Goal: Transaction & Acquisition: Download file/media

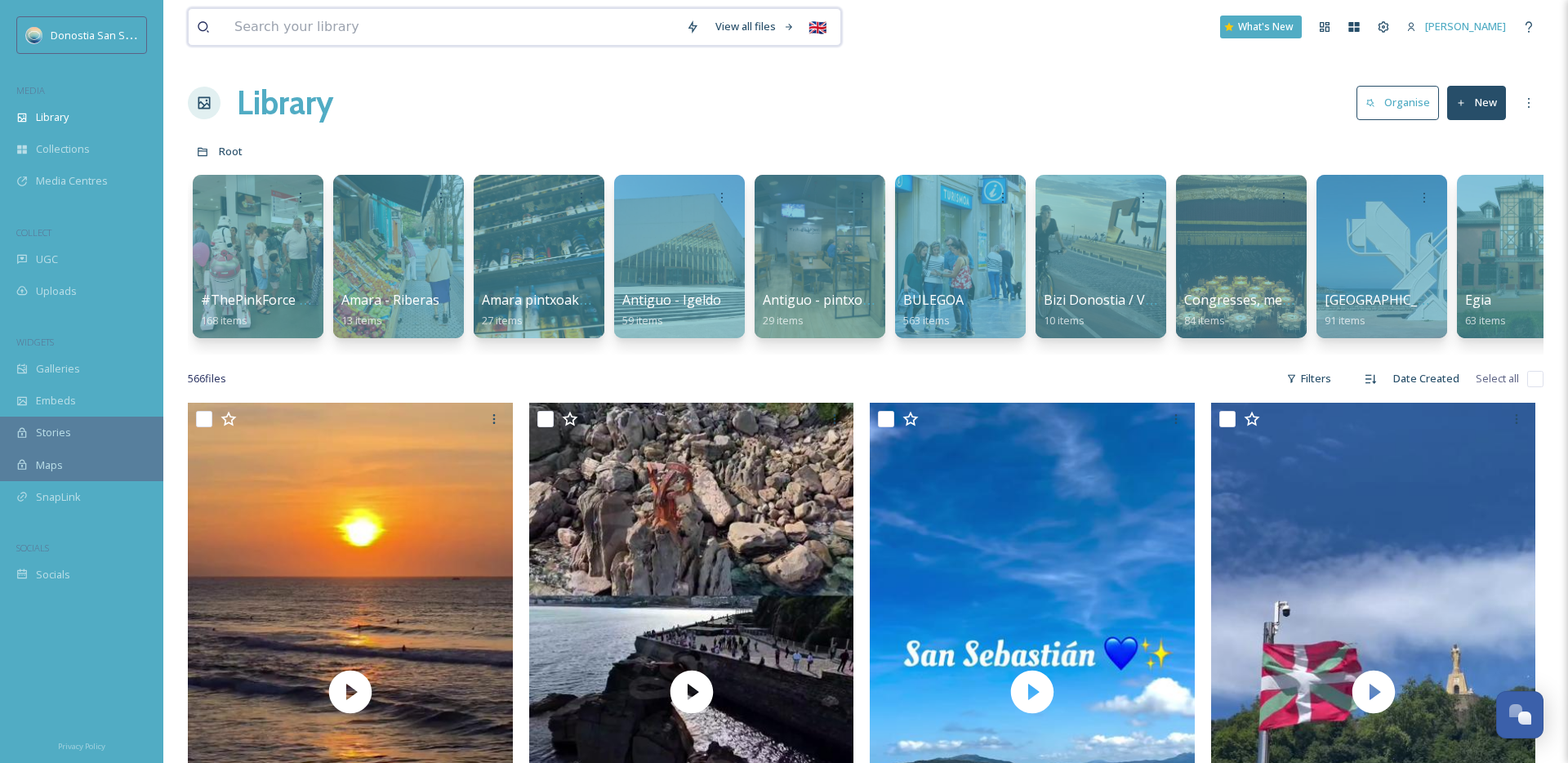
click at [377, 14] on input at bounding box center [452, 26] width 452 height 36
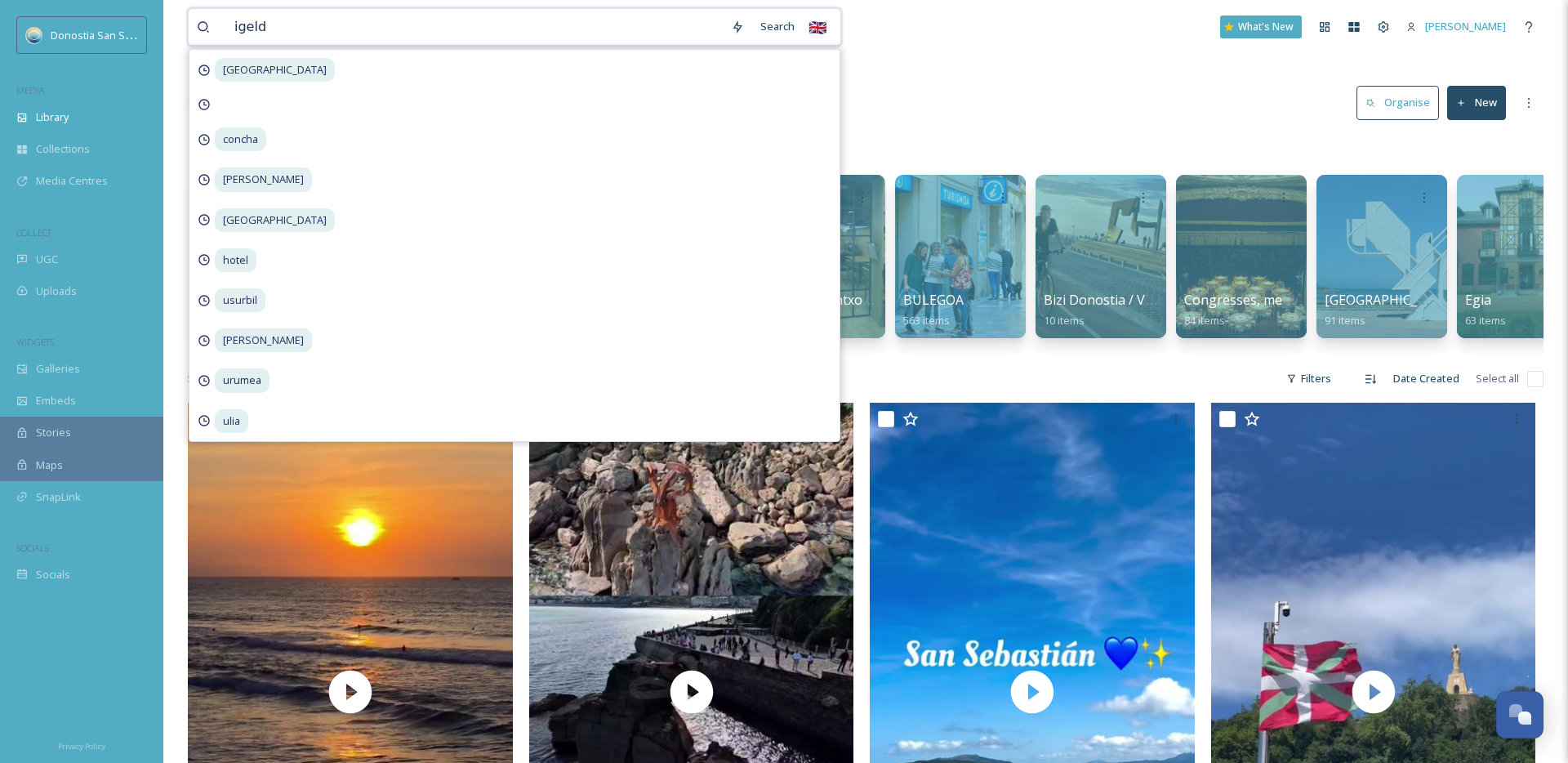
type input "igeldo"
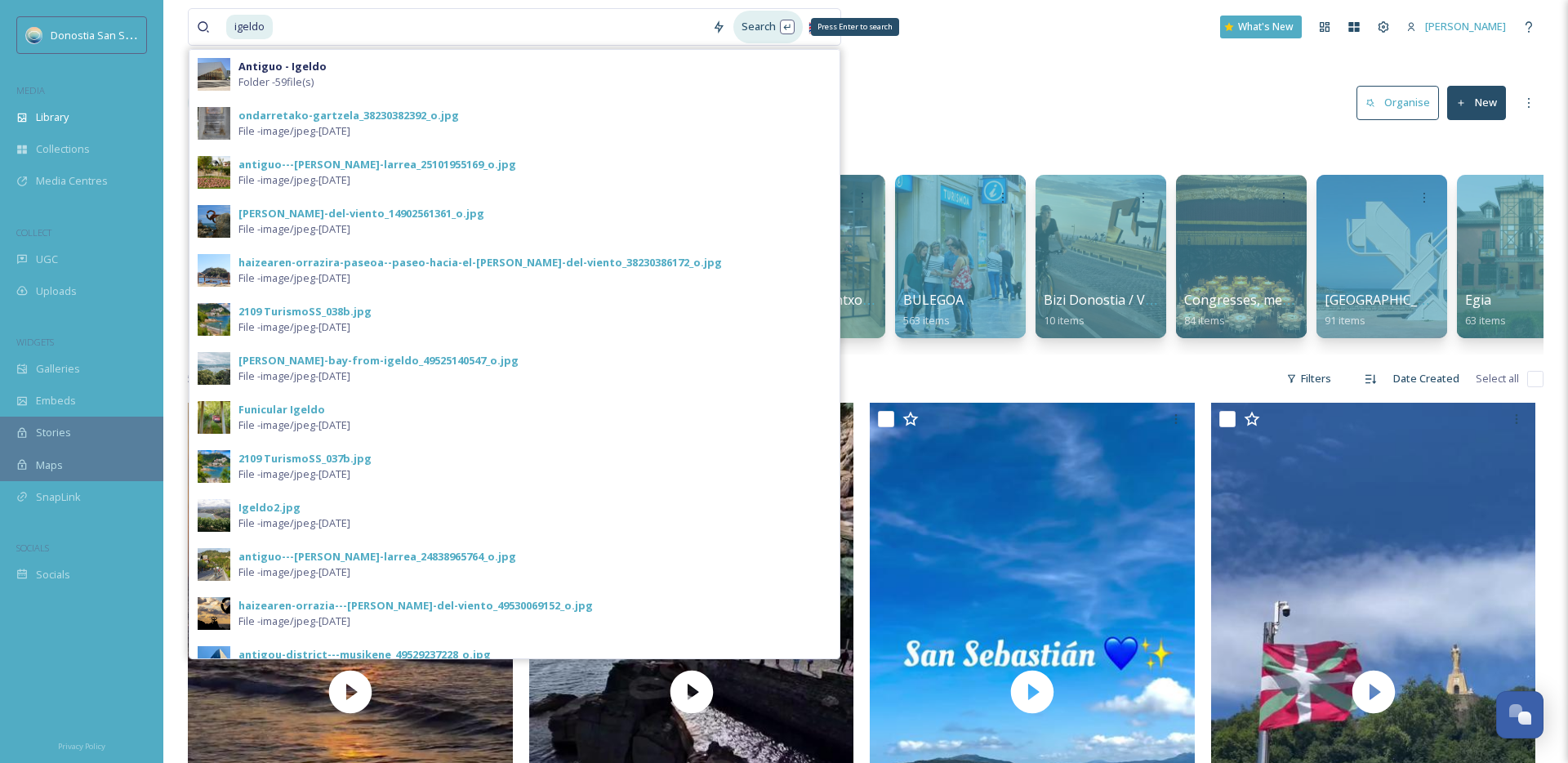
click at [759, 30] on div "Search Press Enter to search" at bounding box center [768, 26] width 70 height 32
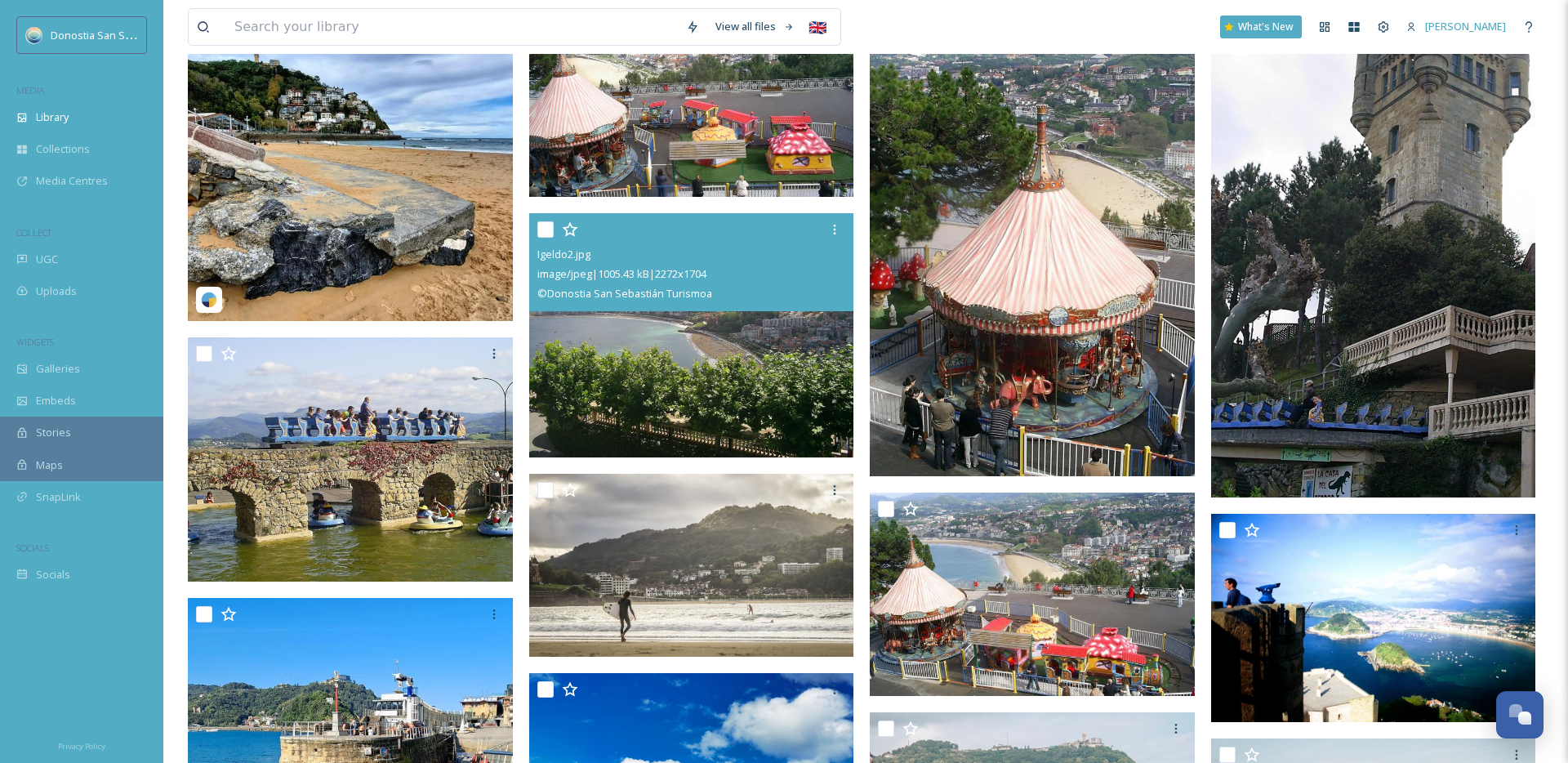
scroll to position [585, 0]
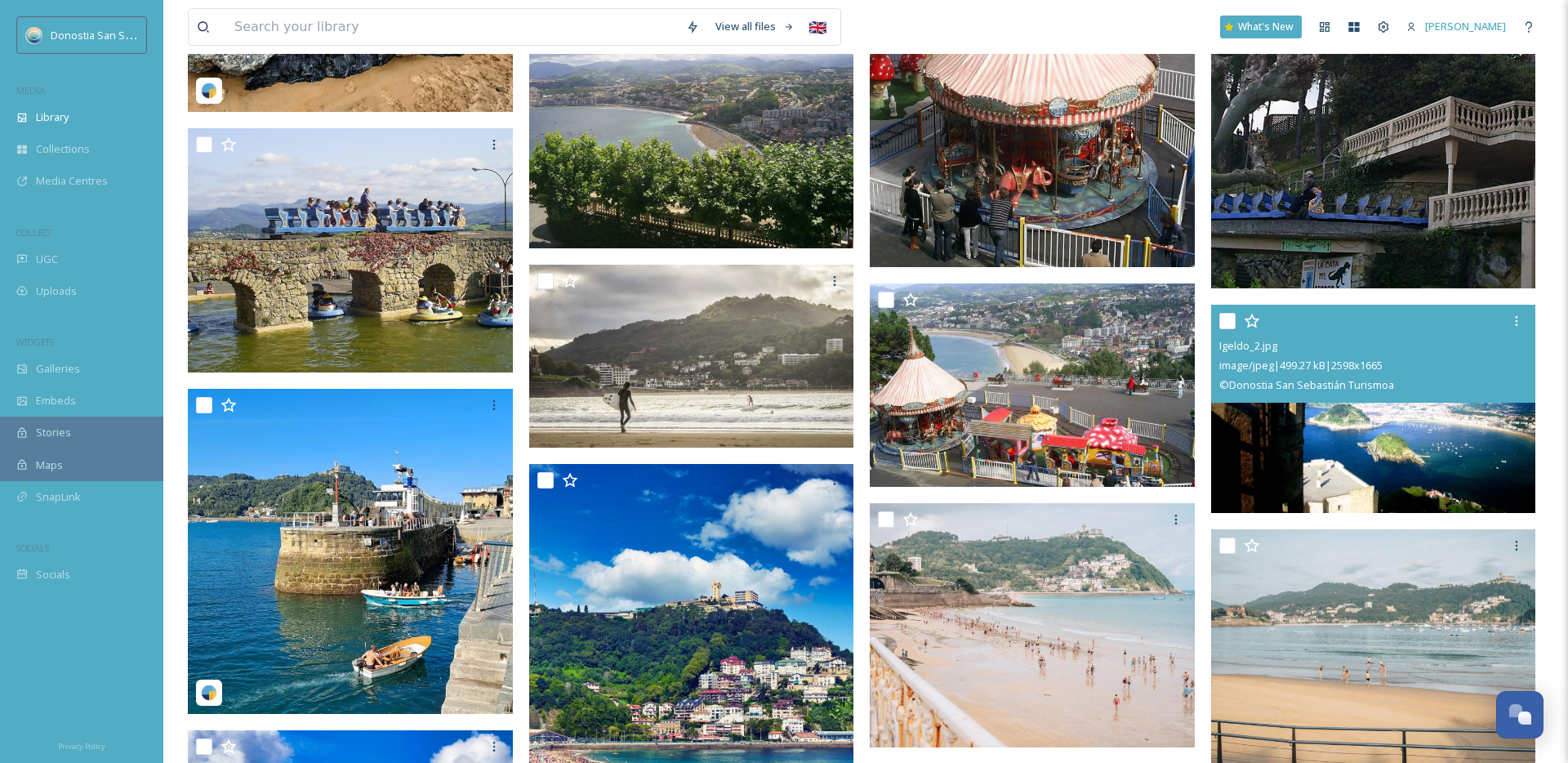
click at [1355, 436] on img at bounding box center [1374, 408] width 325 height 208
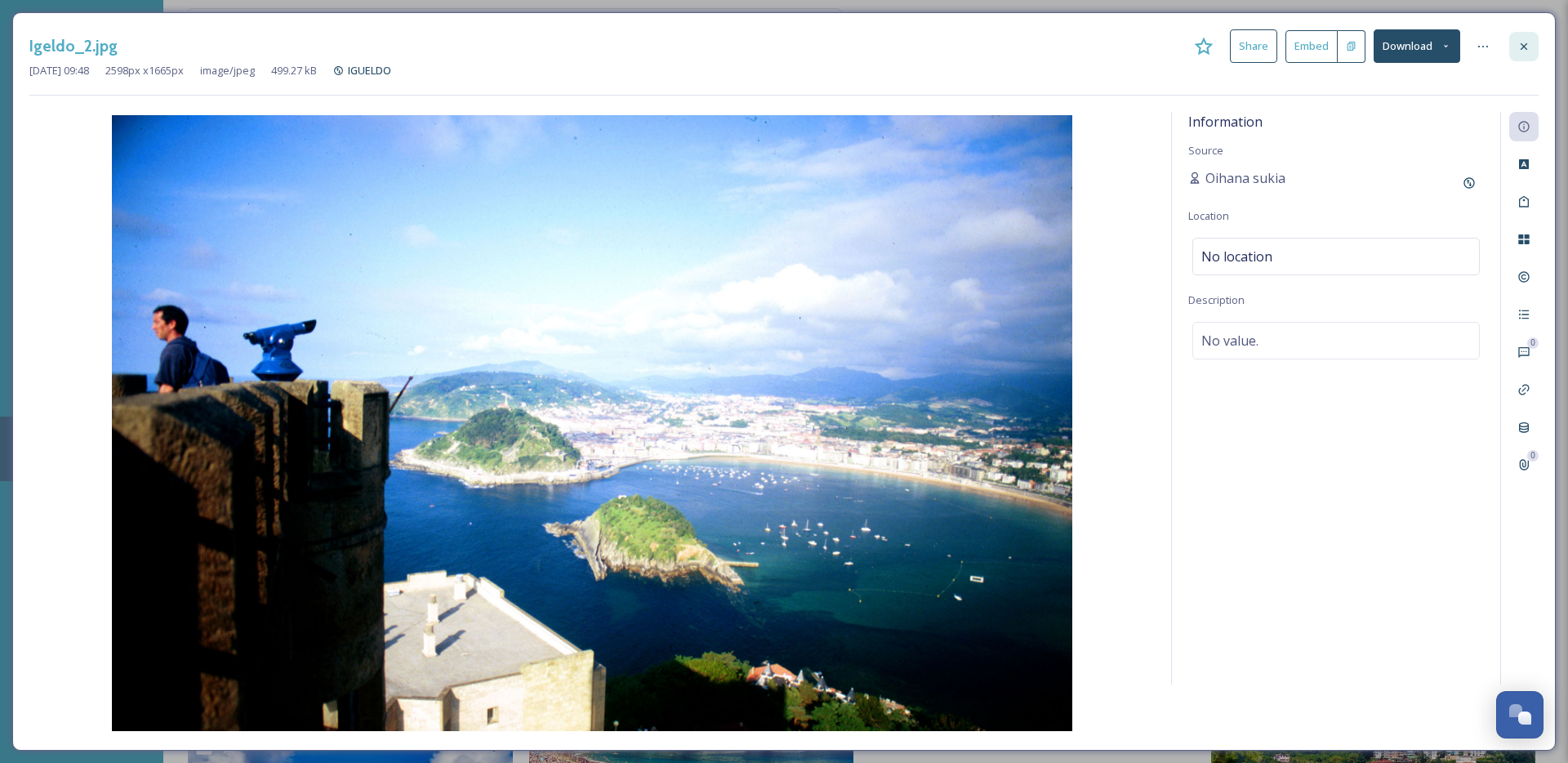
click at [1528, 42] on icon at bounding box center [1524, 46] width 13 height 13
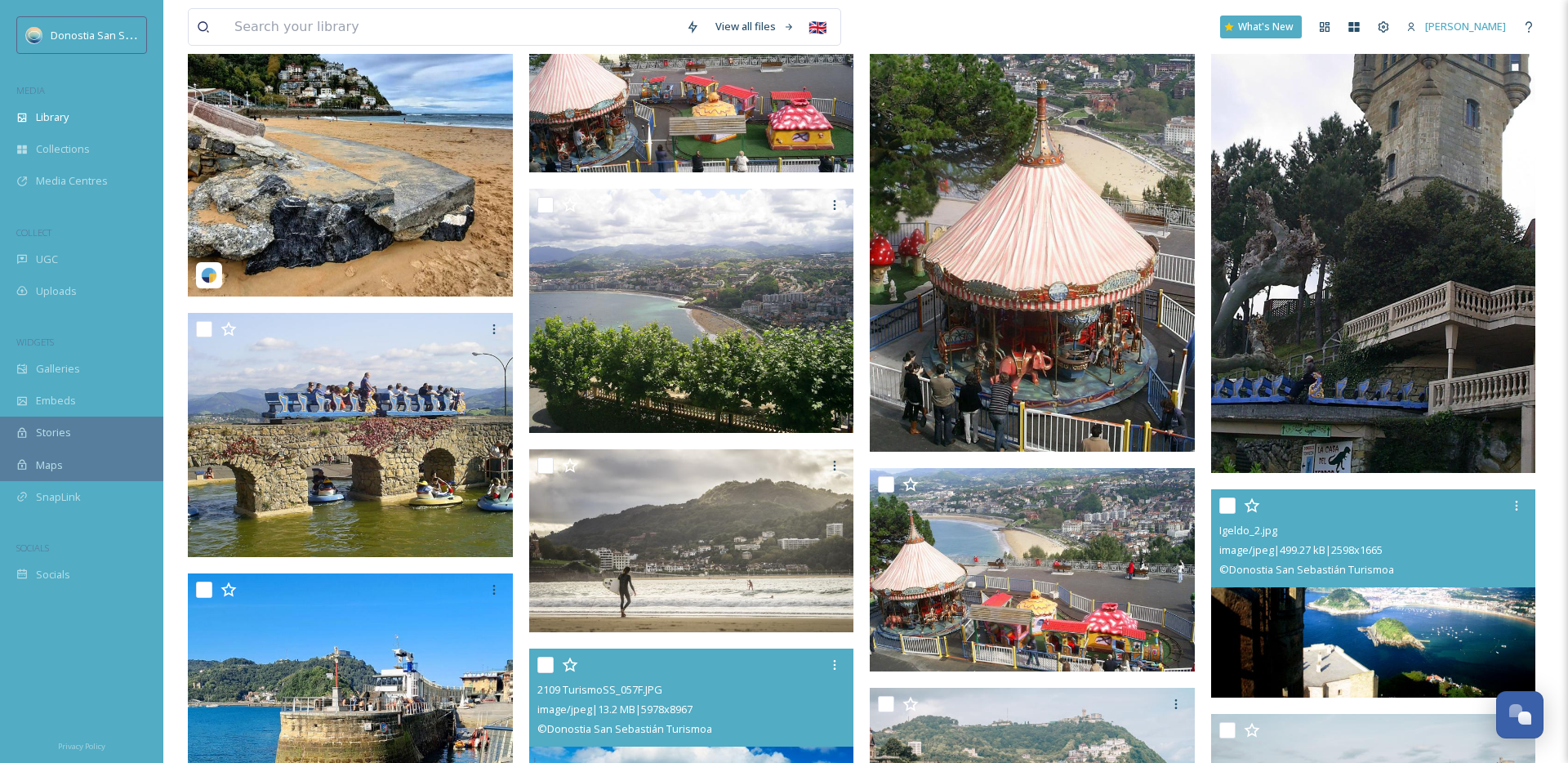
scroll to position [389, 0]
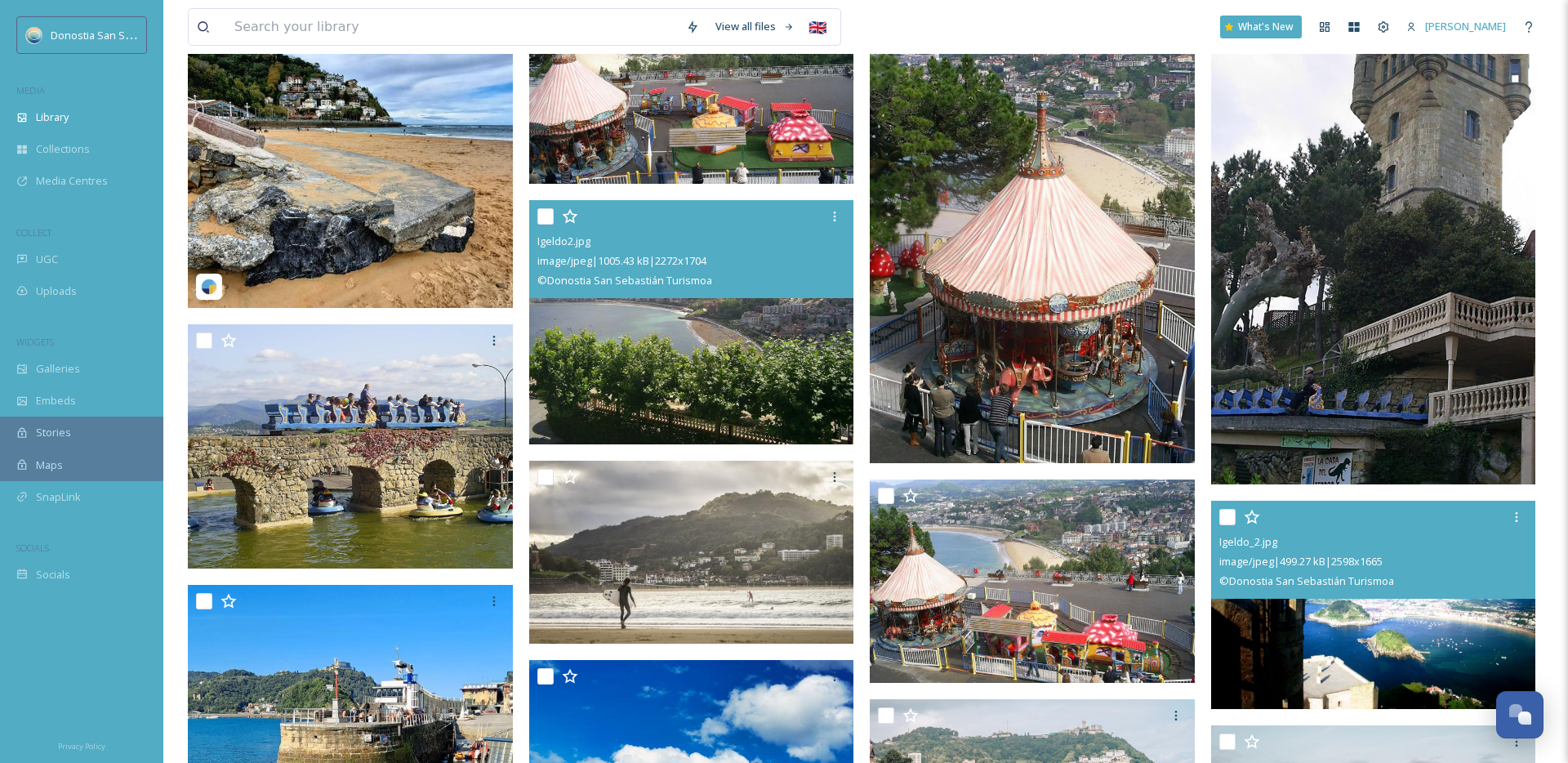
click at [777, 287] on div "© Donostia San Sebastián Turismoa" at bounding box center [694, 280] width 312 height 20
click at [750, 355] on img at bounding box center [692, 322] width 325 height 244
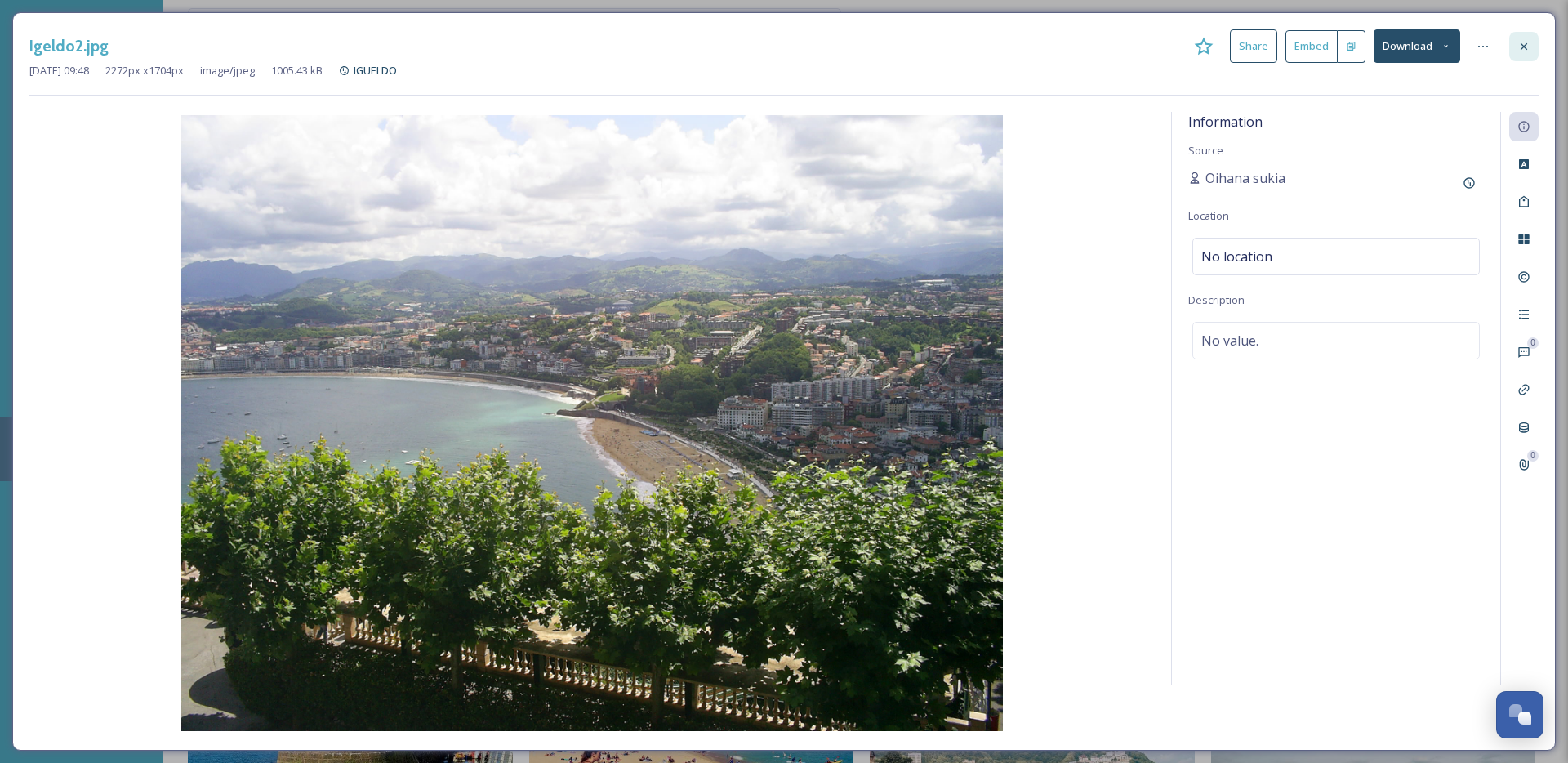
click at [1533, 51] on div at bounding box center [1524, 47] width 30 height 30
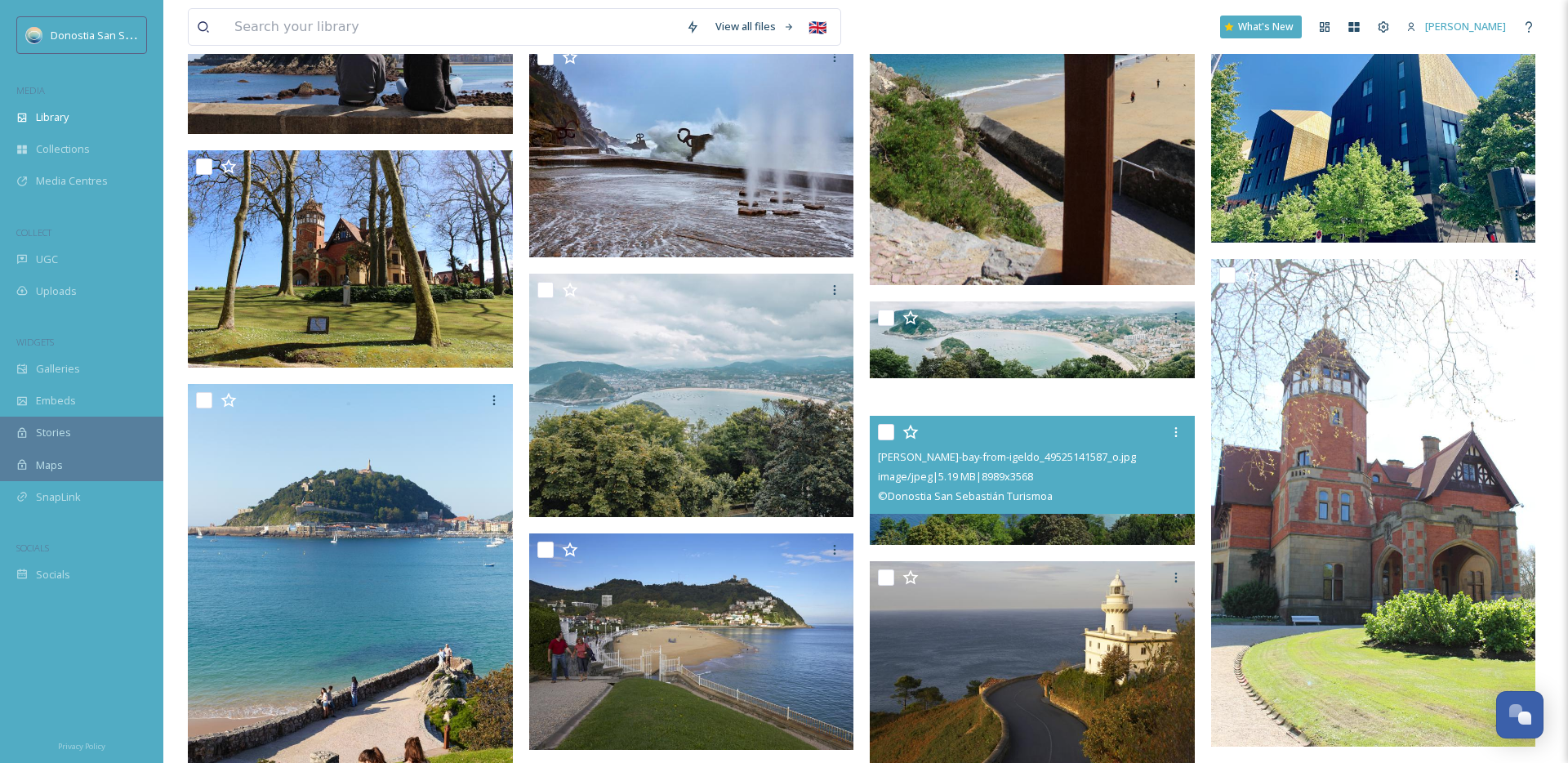
scroll to position [5606, 0]
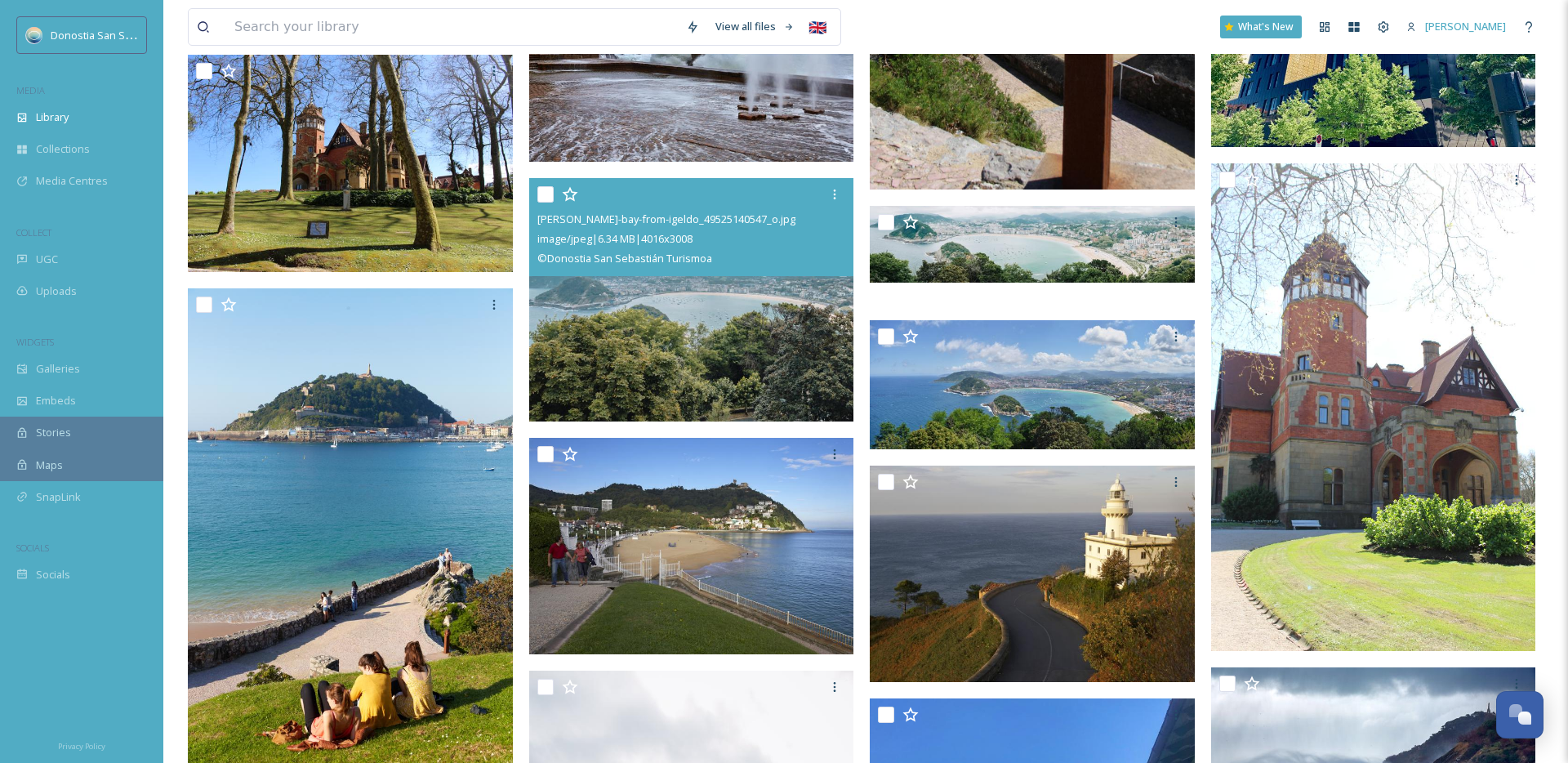
click at [774, 327] on img at bounding box center [692, 300] width 325 height 244
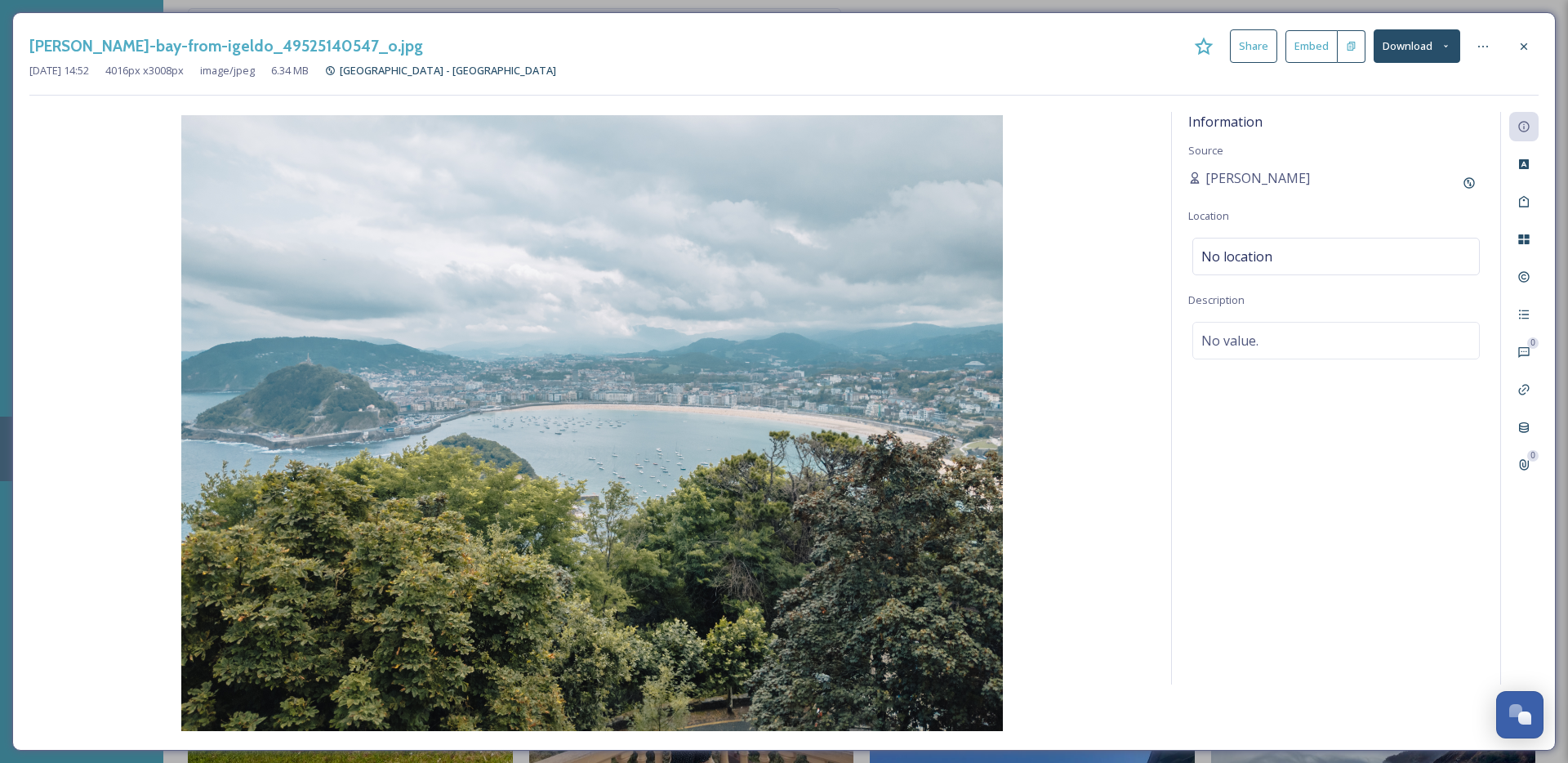
click at [1525, 44] on icon at bounding box center [1524, 46] width 7 height 7
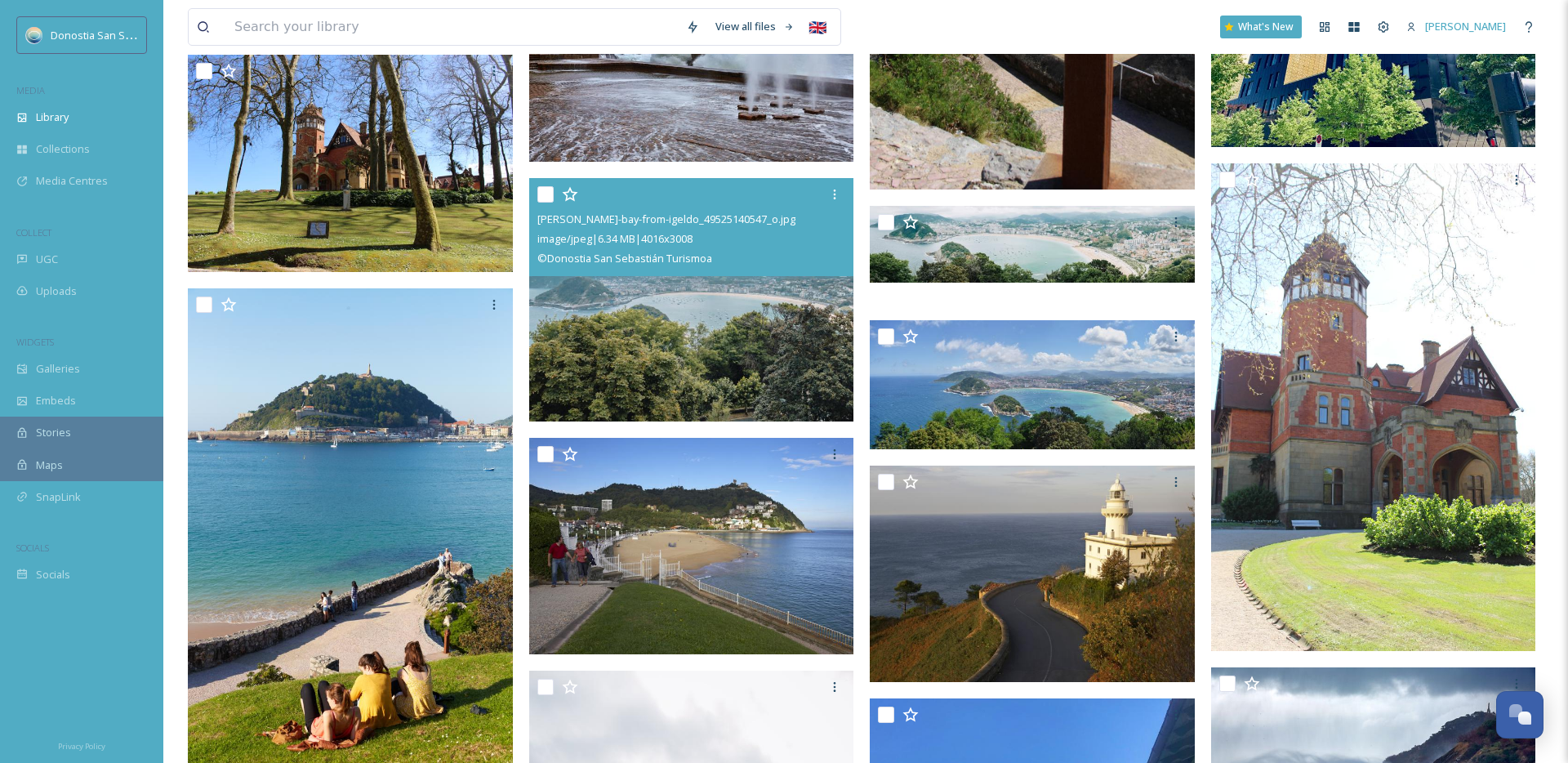
click at [664, 337] on img at bounding box center [692, 300] width 325 height 244
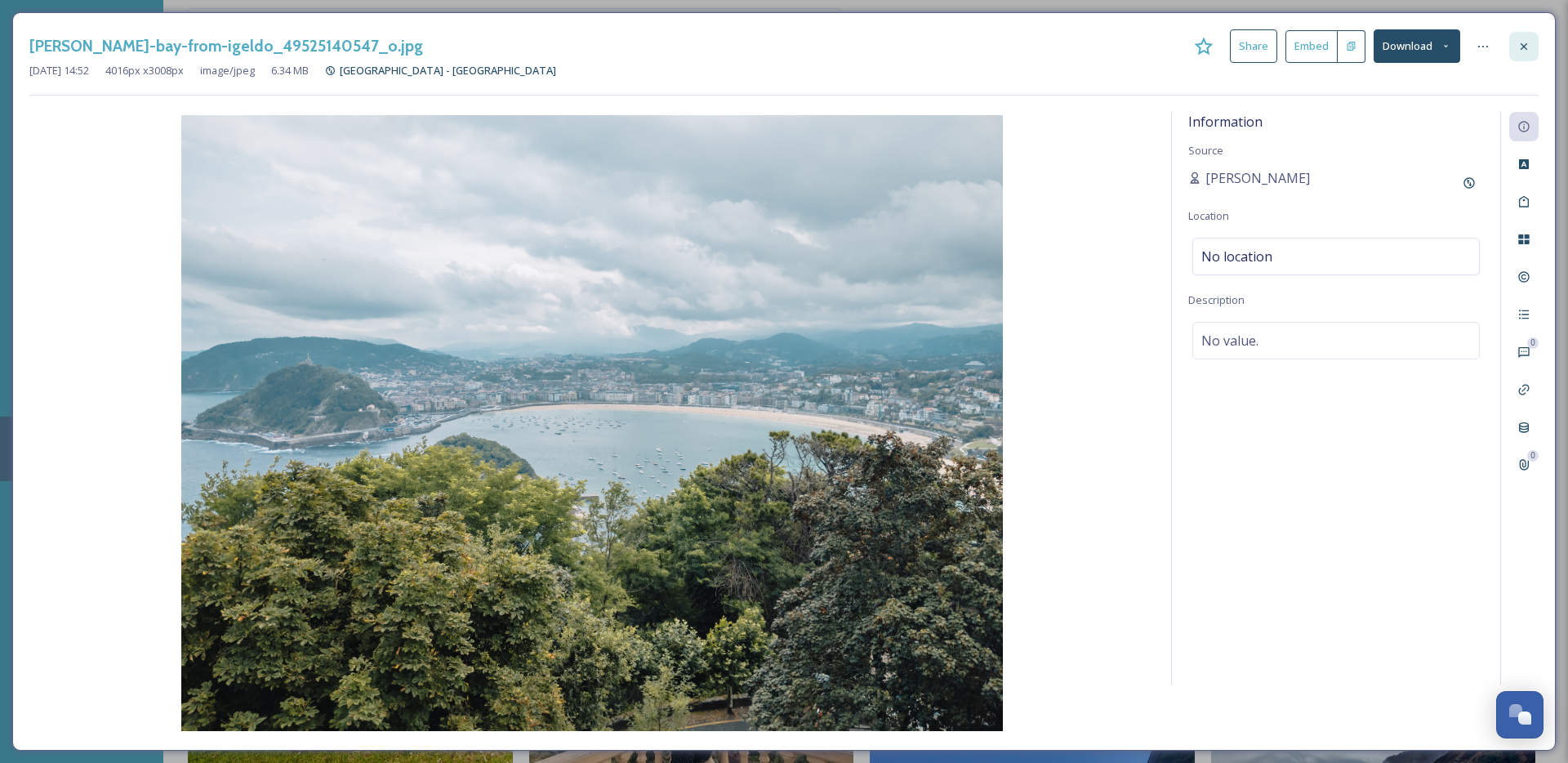
click at [1535, 46] on div at bounding box center [1524, 47] width 30 height 30
click at [1535, 46] on div "View all files 🇬🇧 What's New Ruben" at bounding box center [866, 27] width 1356 height 54
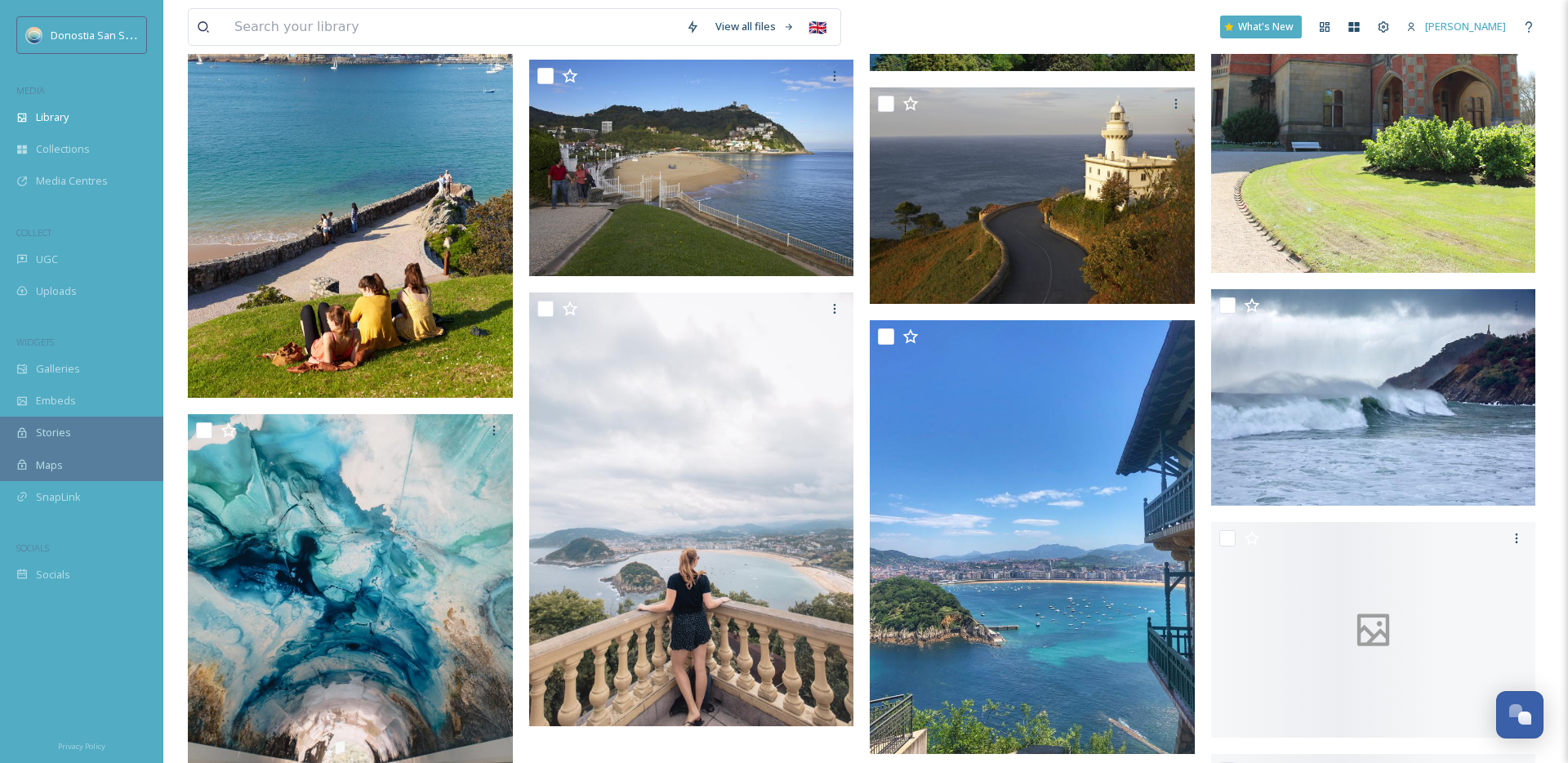
scroll to position [6123, 0]
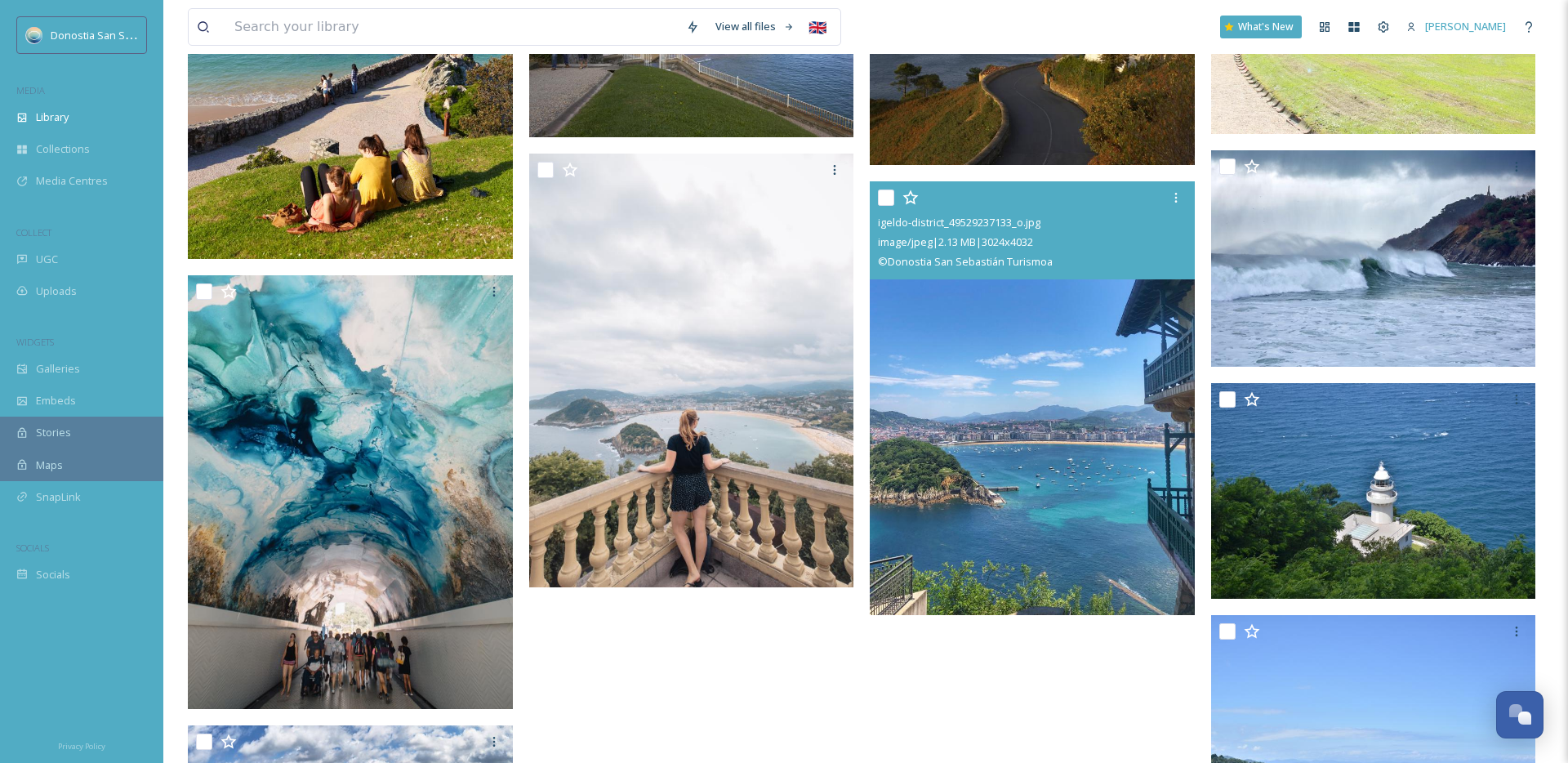
click at [1014, 438] on img at bounding box center [1033, 397] width 325 height 432
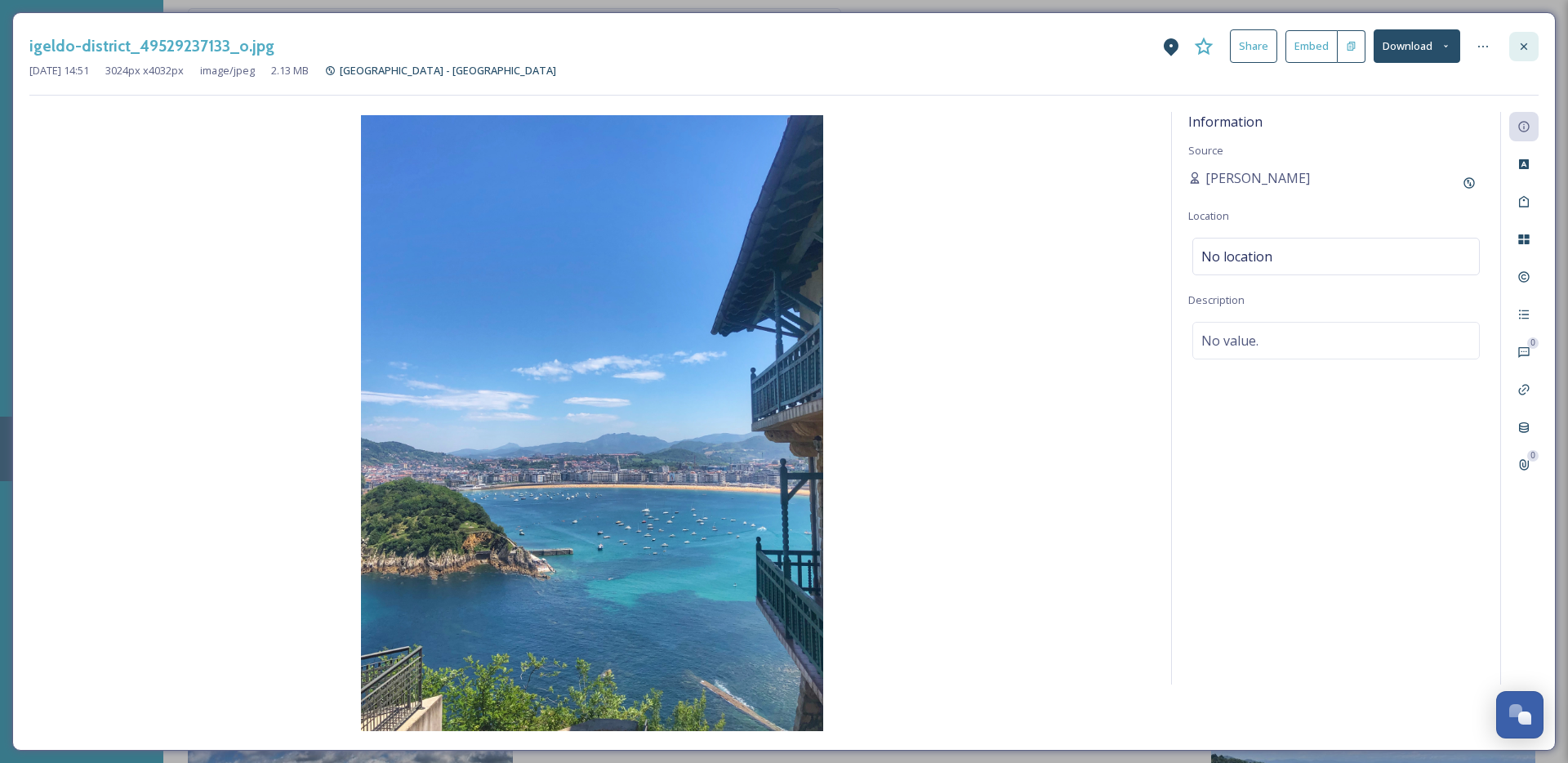
click at [1524, 46] on icon at bounding box center [1524, 46] width 7 height 7
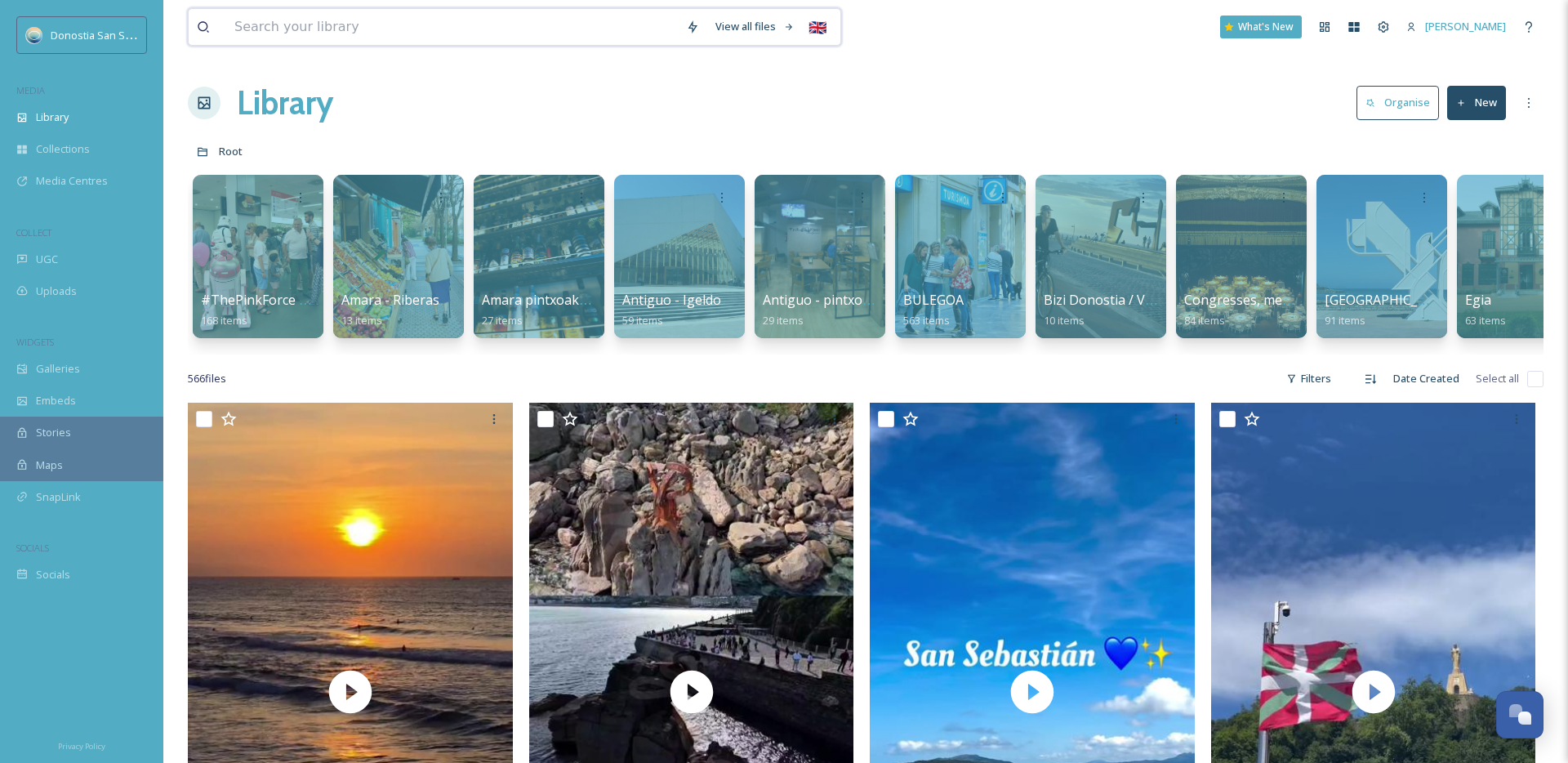
click at [422, 23] on input at bounding box center [452, 26] width 452 height 36
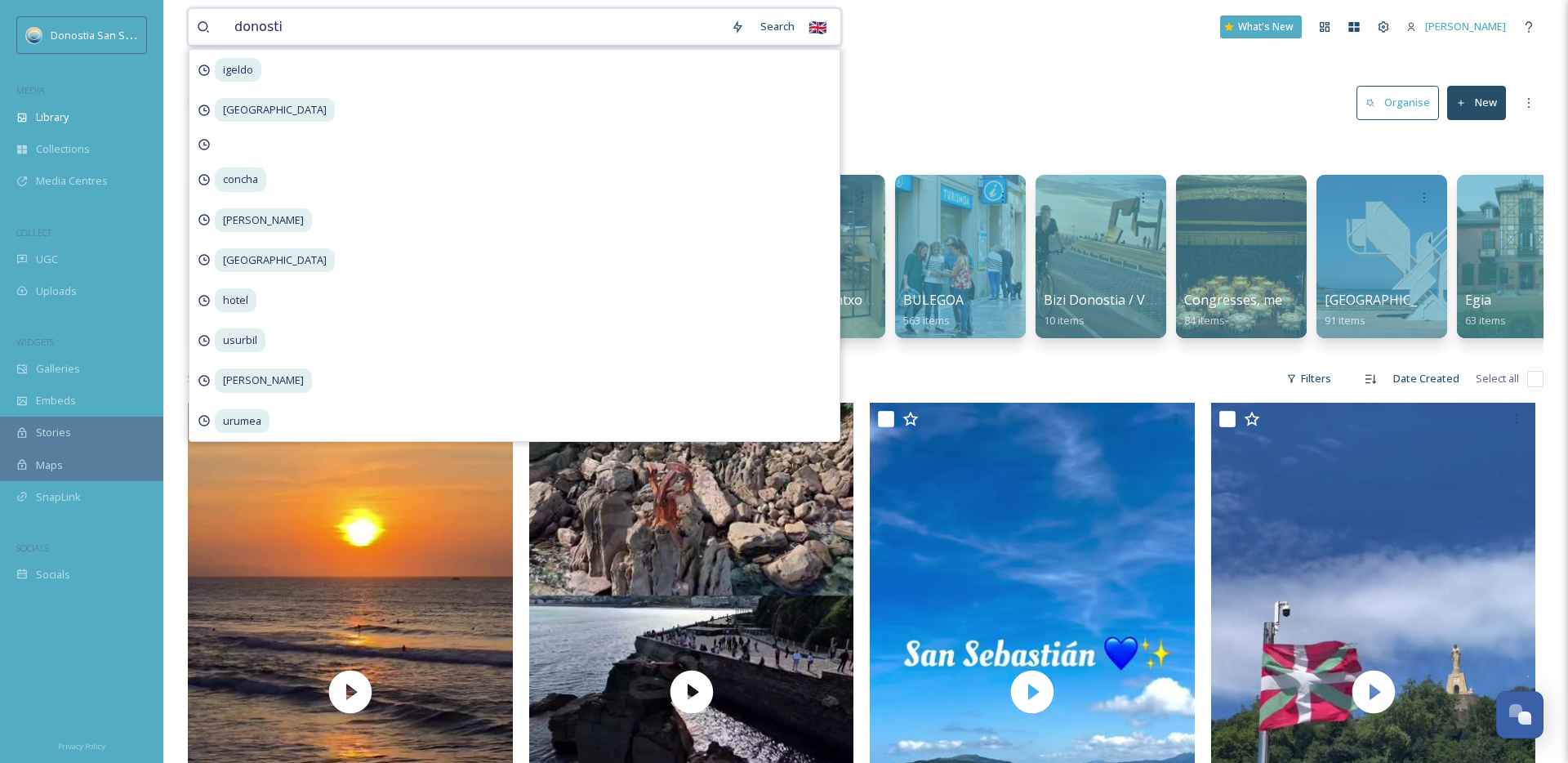
type input "donostia"
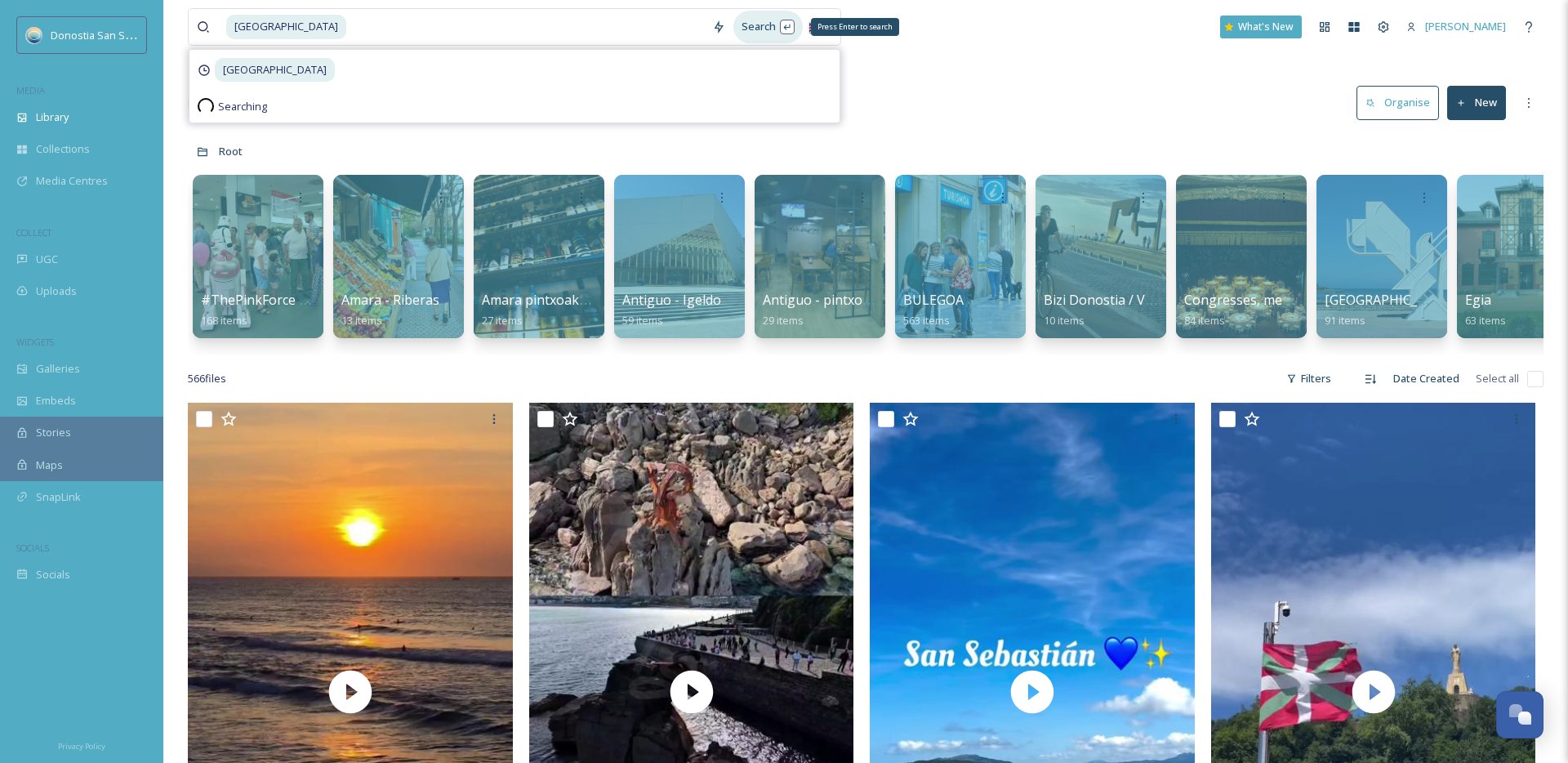
click at [770, 26] on div "Search Press Enter to search" at bounding box center [768, 26] width 70 height 32
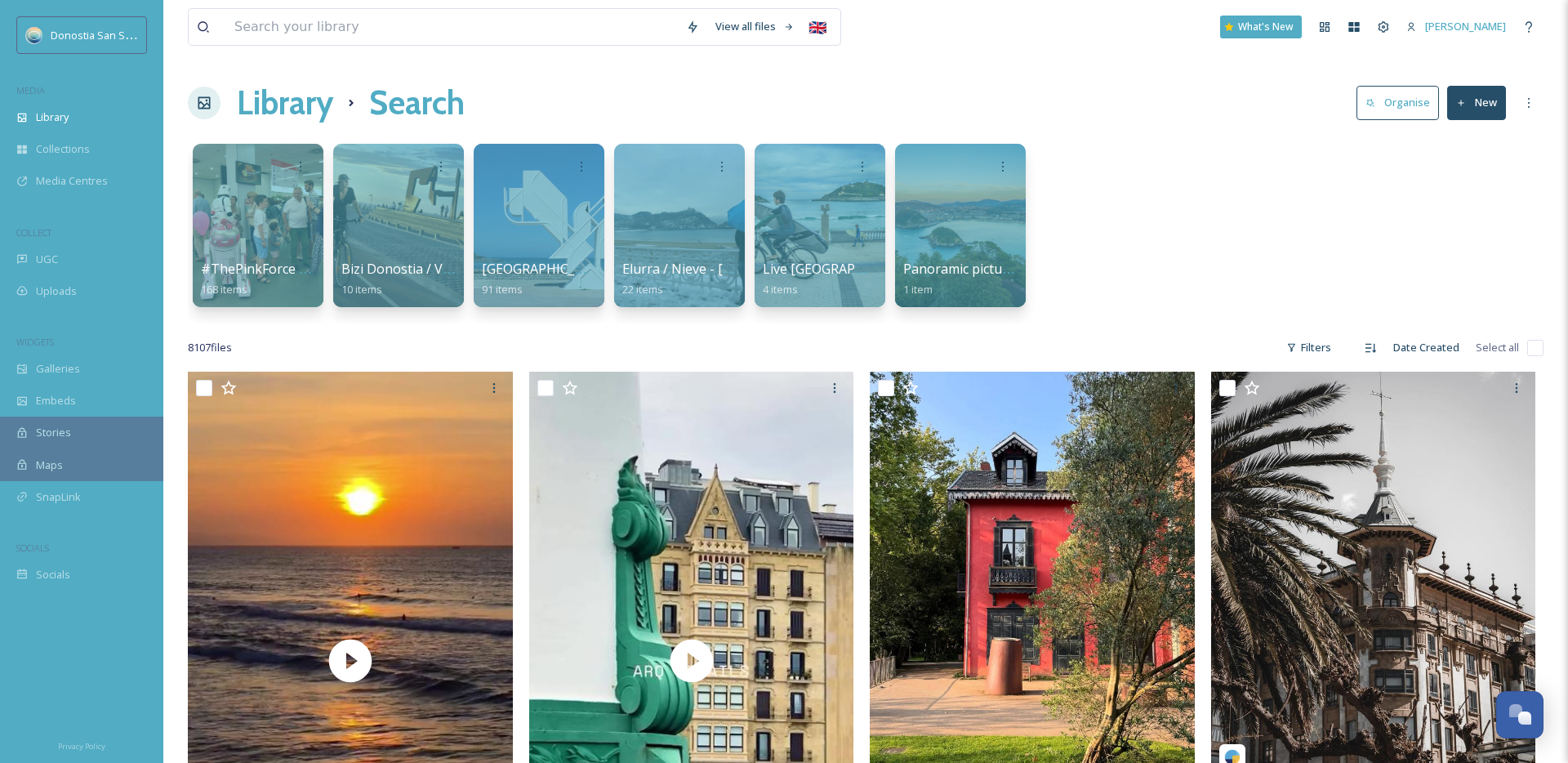
click at [1339, 354] on div "Filters" at bounding box center [1309, 347] width 61 height 32
click at [1334, 347] on div "Filters" at bounding box center [1309, 347] width 61 height 32
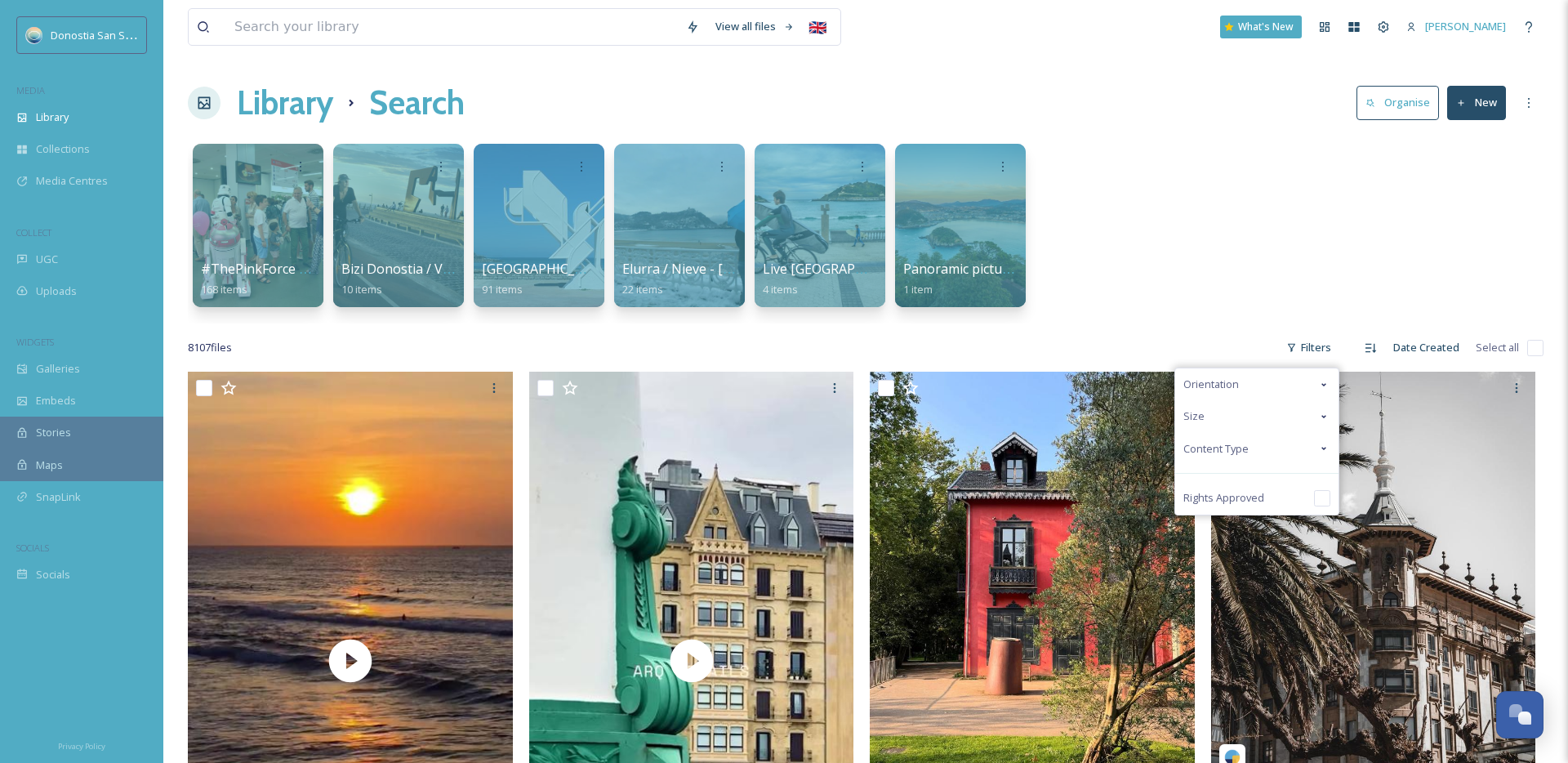
click at [1254, 440] on div "Content Type" at bounding box center [1257, 448] width 164 height 32
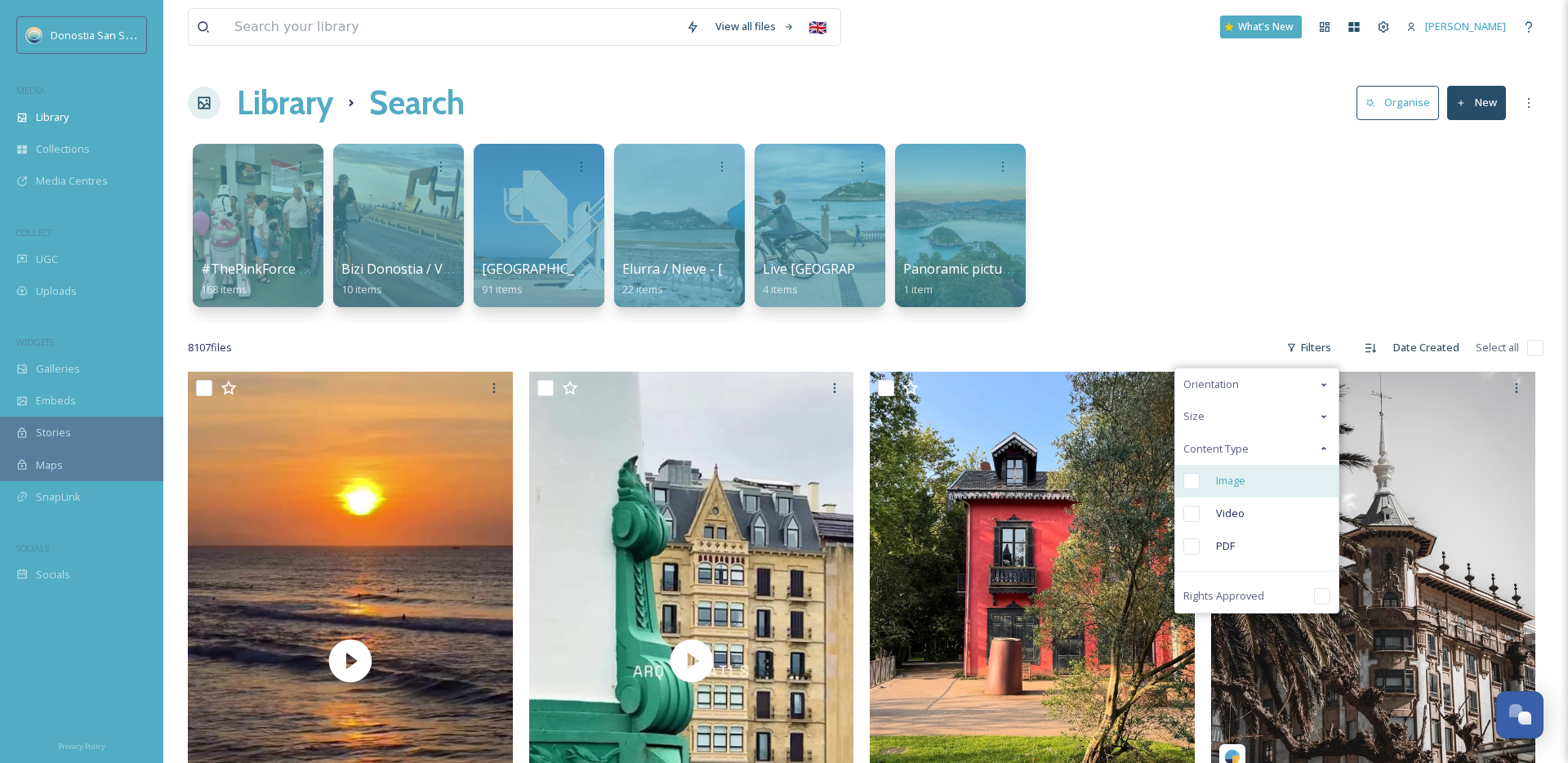
click at [1203, 474] on div "Image" at bounding box center [1257, 481] width 164 height 33
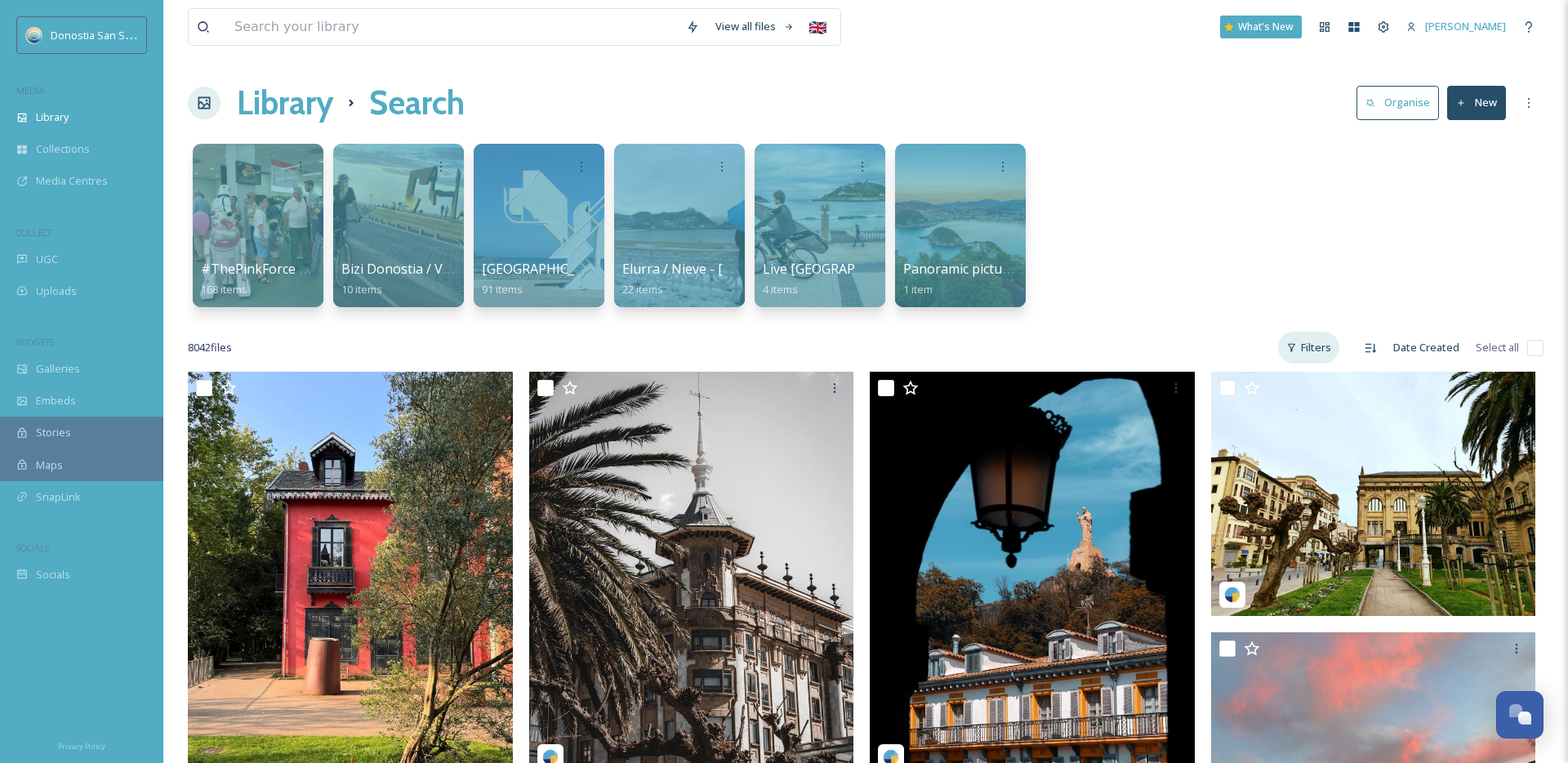
click at [1321, 348] on div "Filters" at bounding box center [1309, 347] width 61 height 32
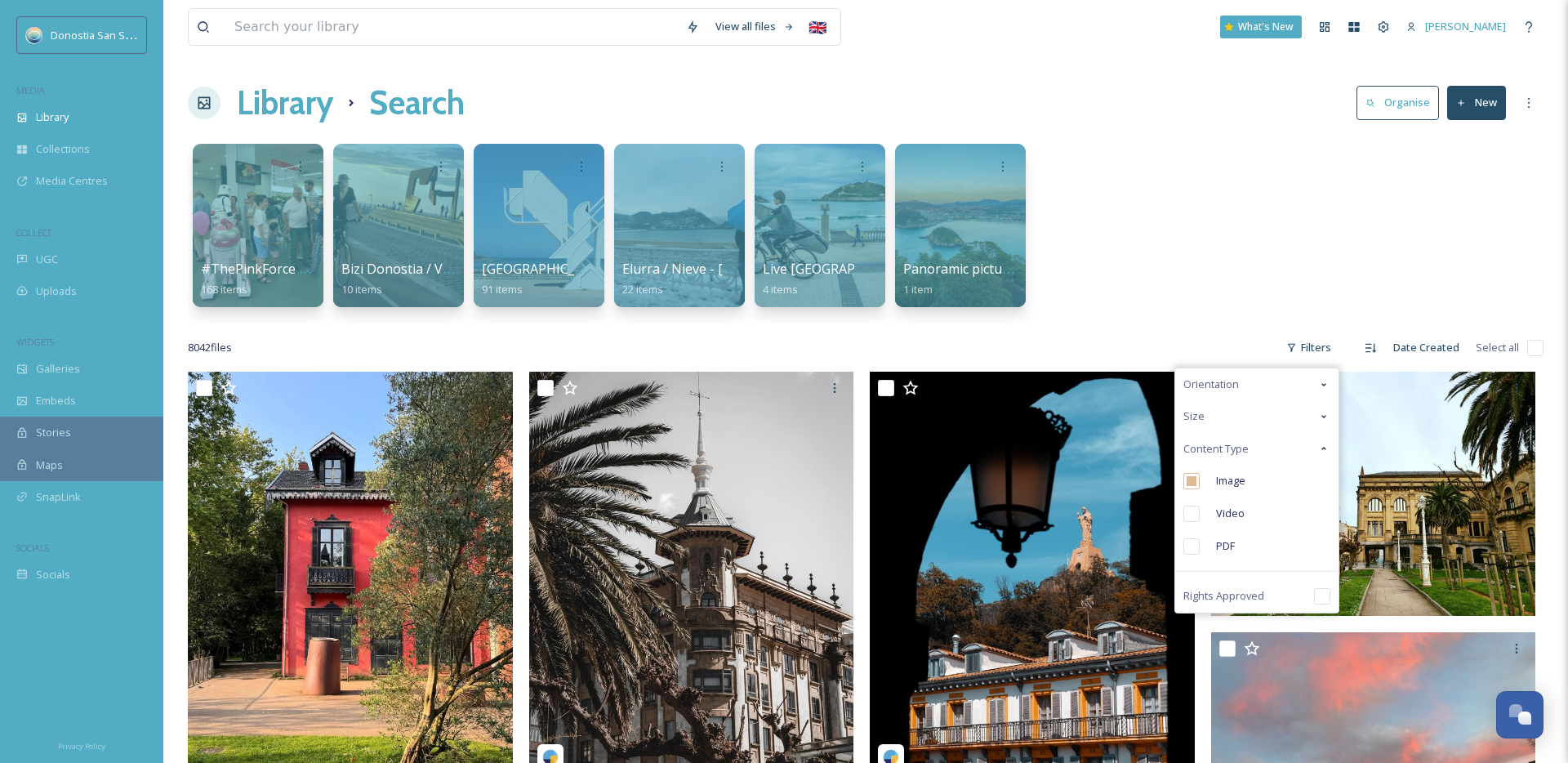
click at [1234, 385] on span "Orientation" at bounding box center [1211, 385] width 56 height 16
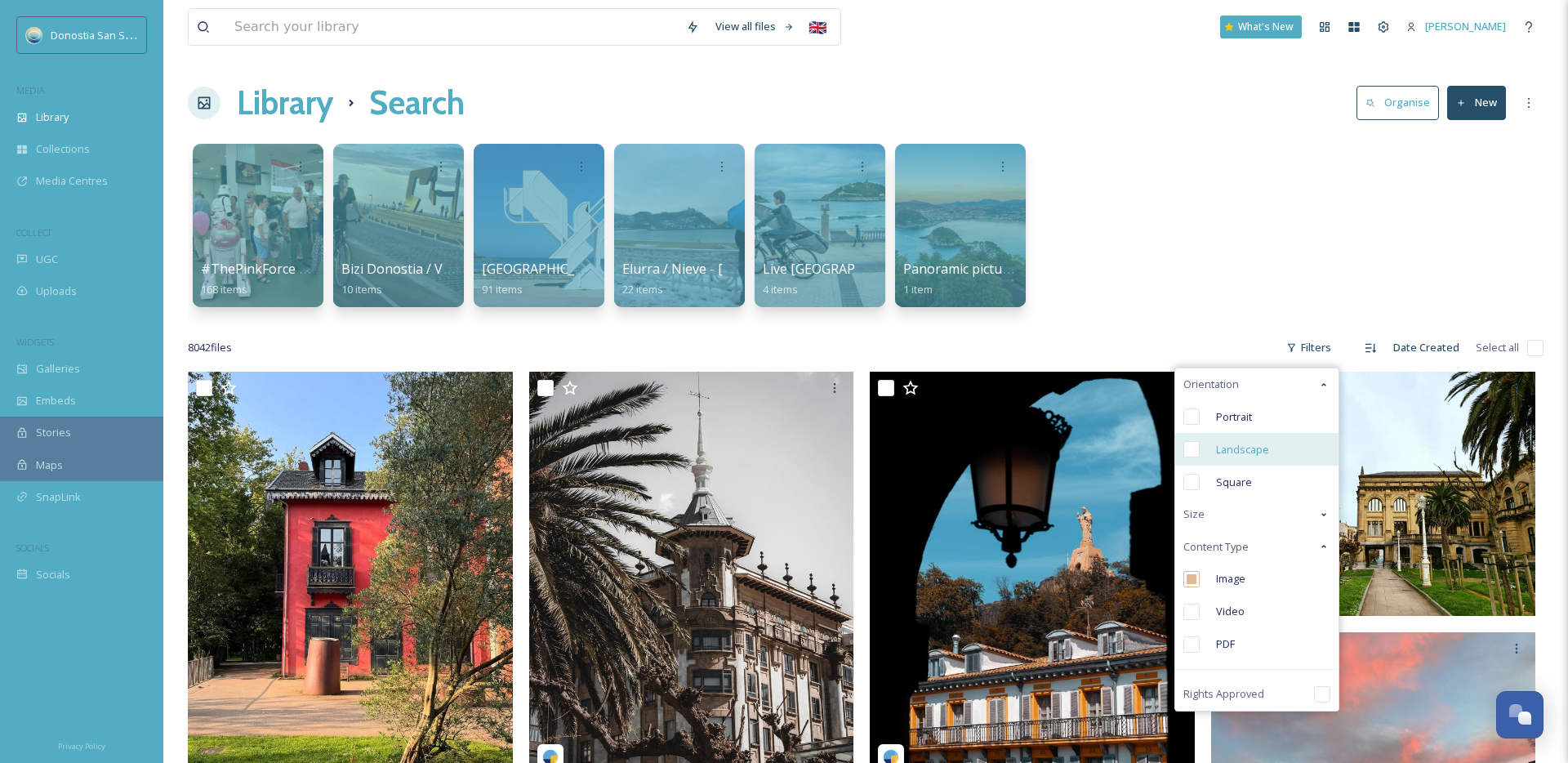
click at [1197, 452] on input "checkbox" at bounding box center [1191, 449] width 17 height 17
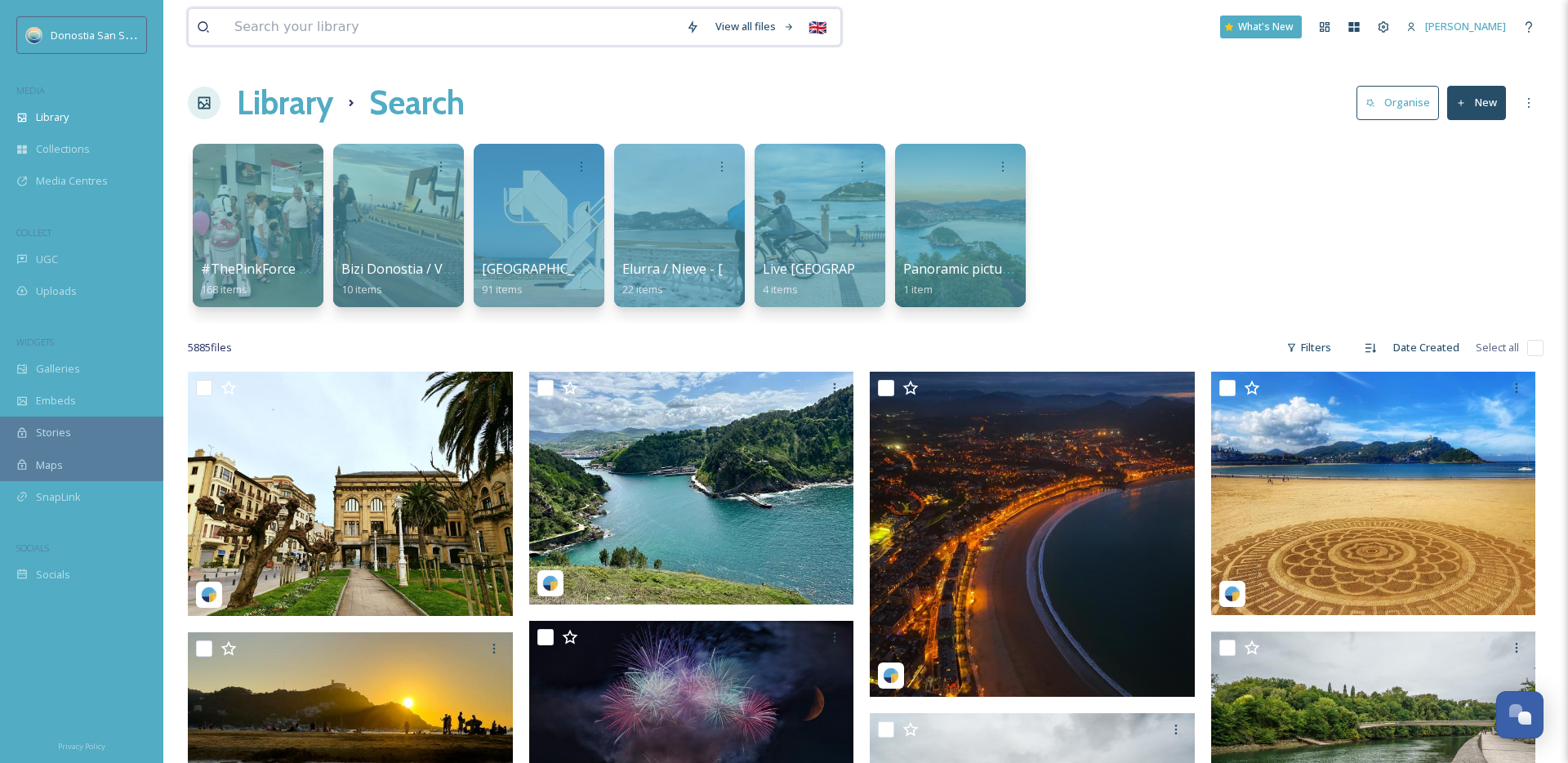
click at [381, 37] on input at bounding box center [452, 26] width 452 height 36
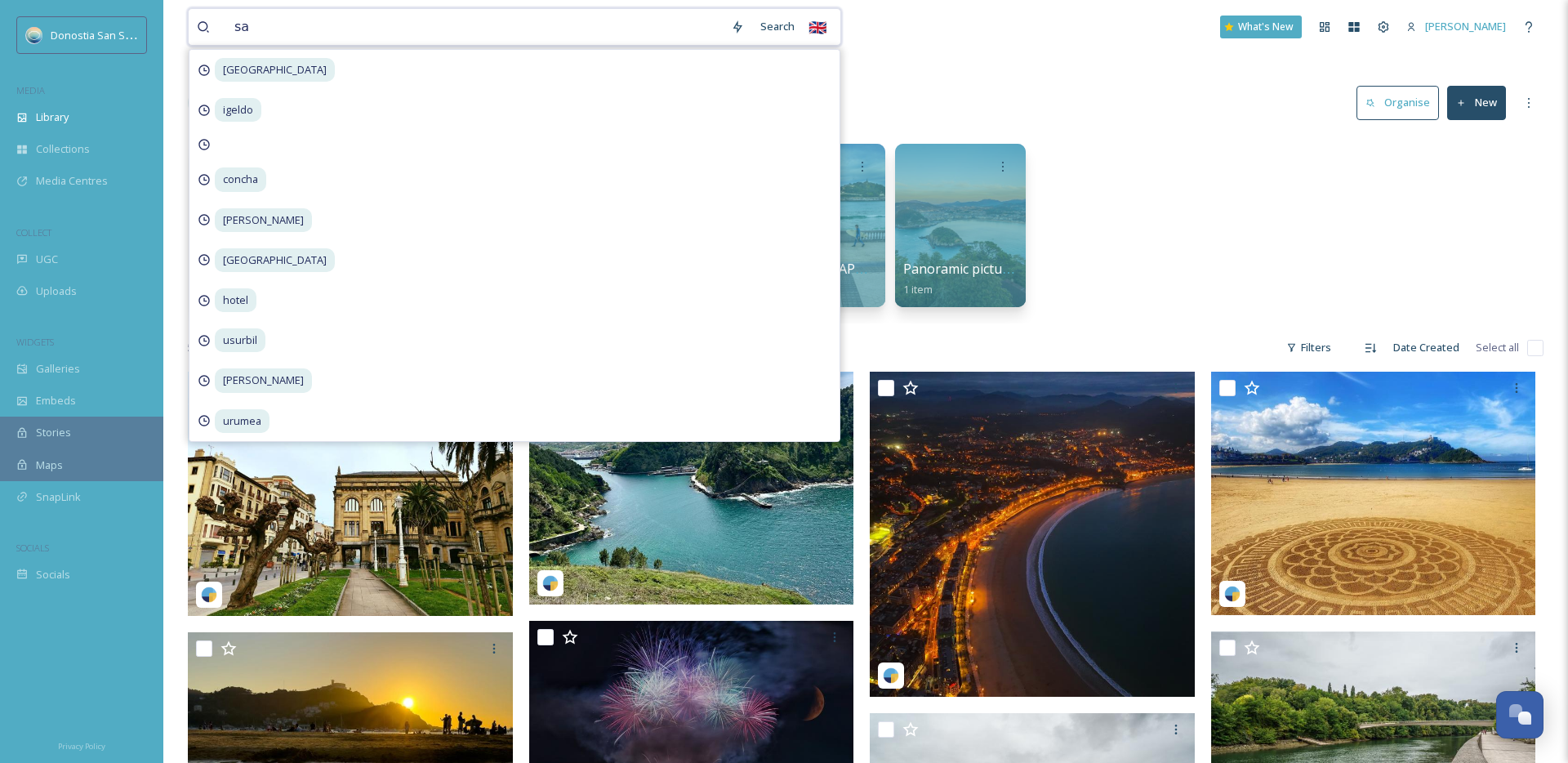
type input "s"
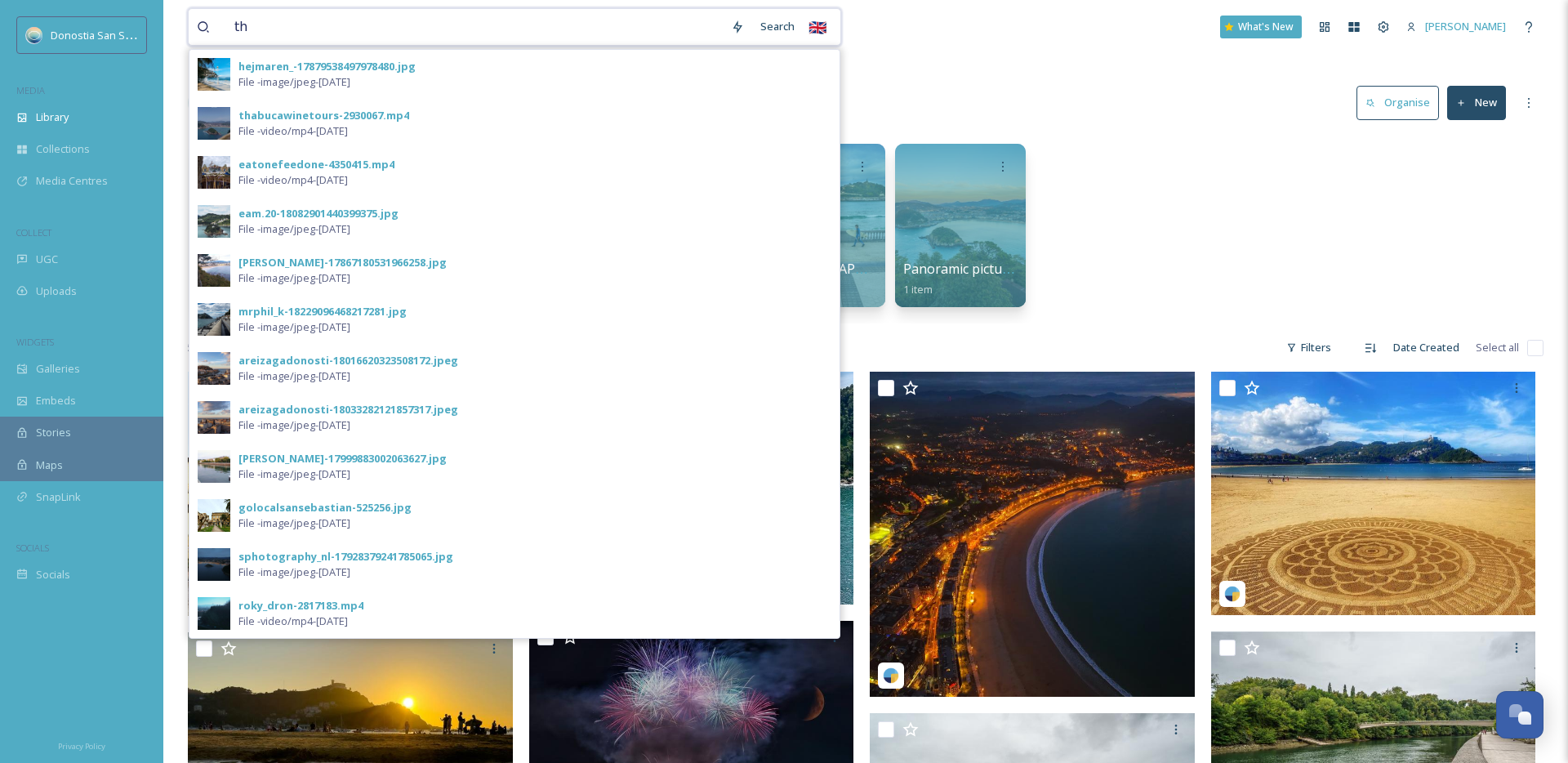
type input "t"
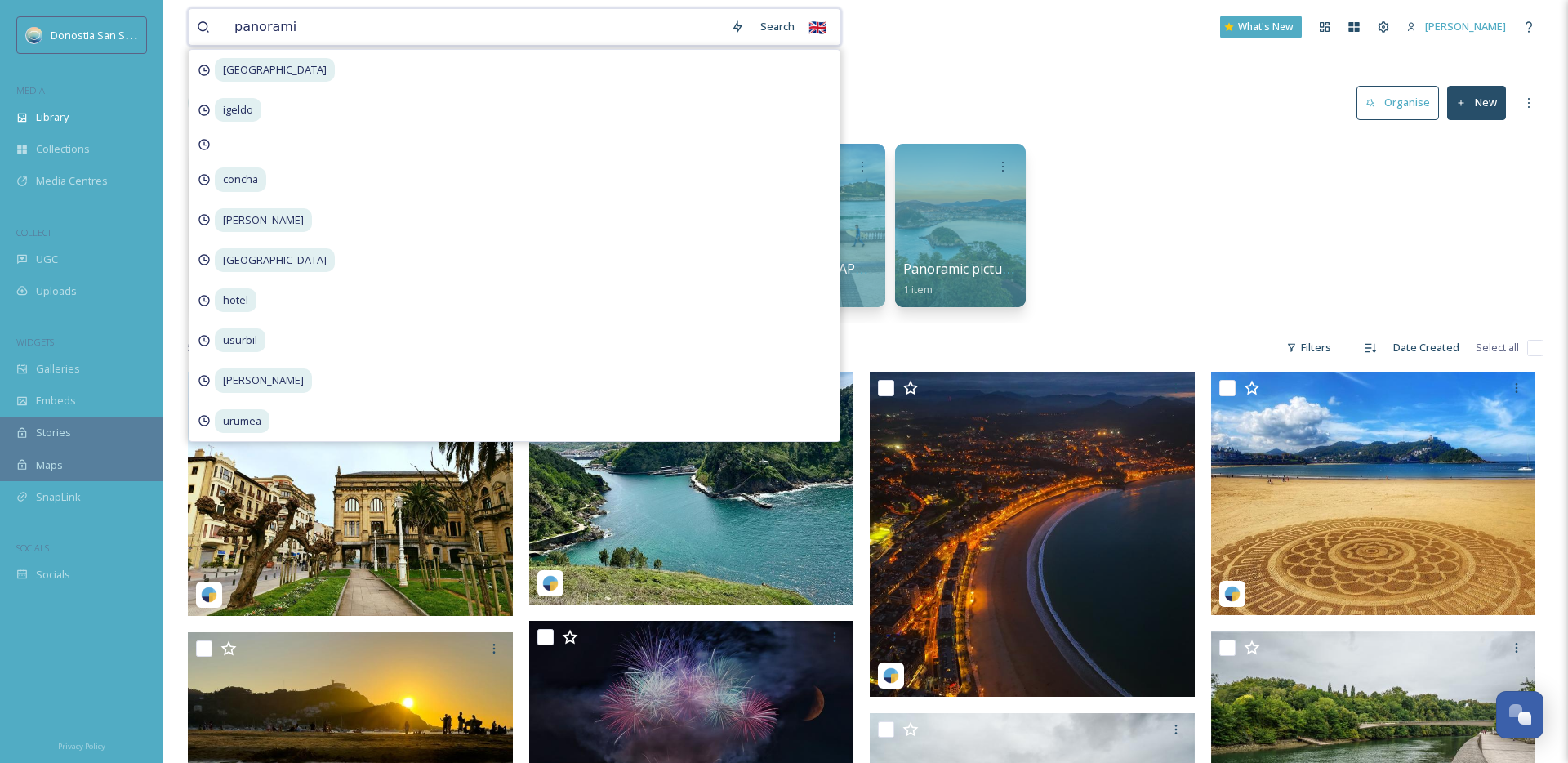
type input "panoramic"
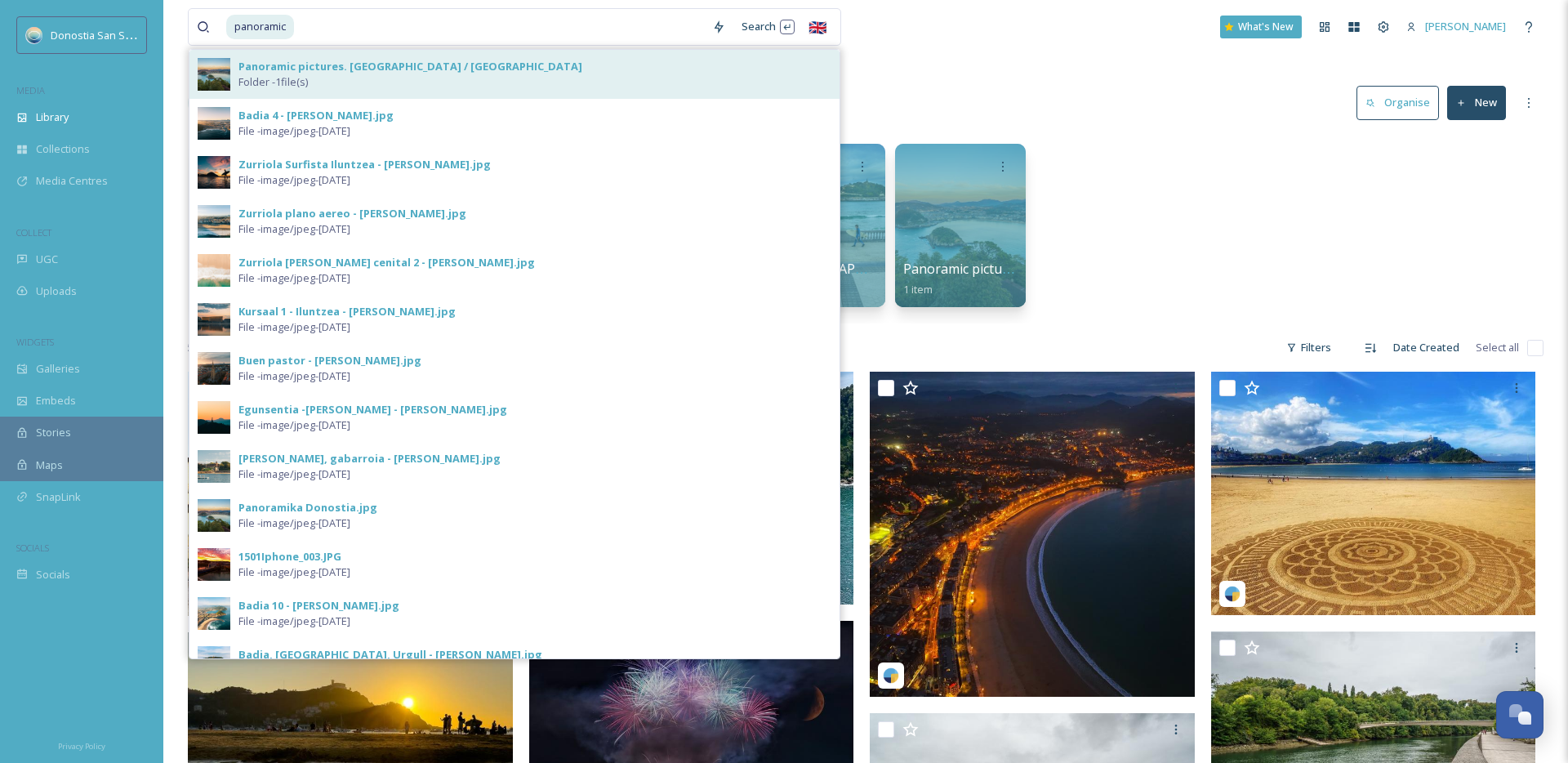
click at [375, 57] on div "Panoramic pictures. Donostia / San Sebastián Folder - 1 file(s)" at bounding box center [514, 74] width 650 height 49
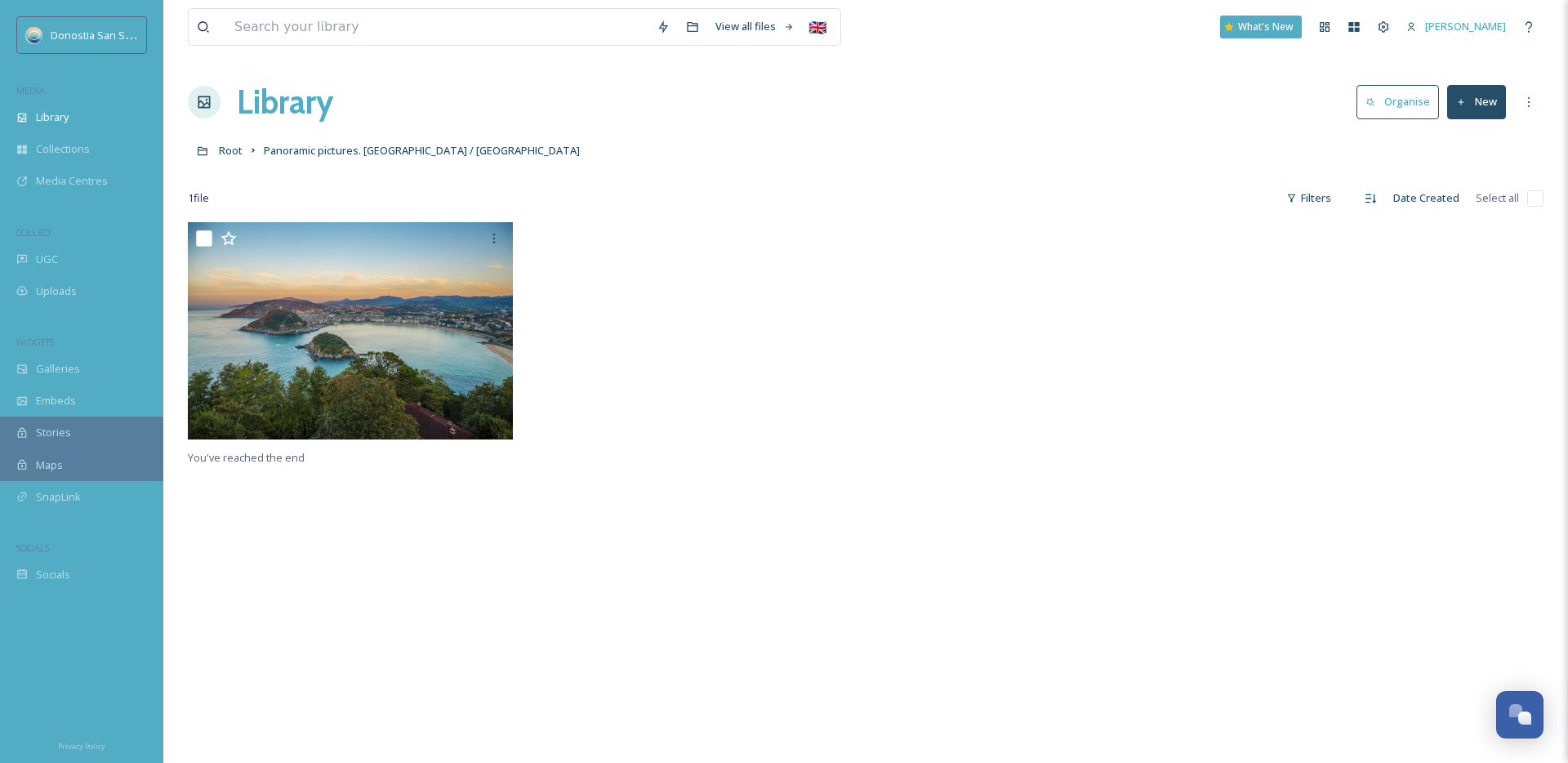
scroll to position [2, 0]
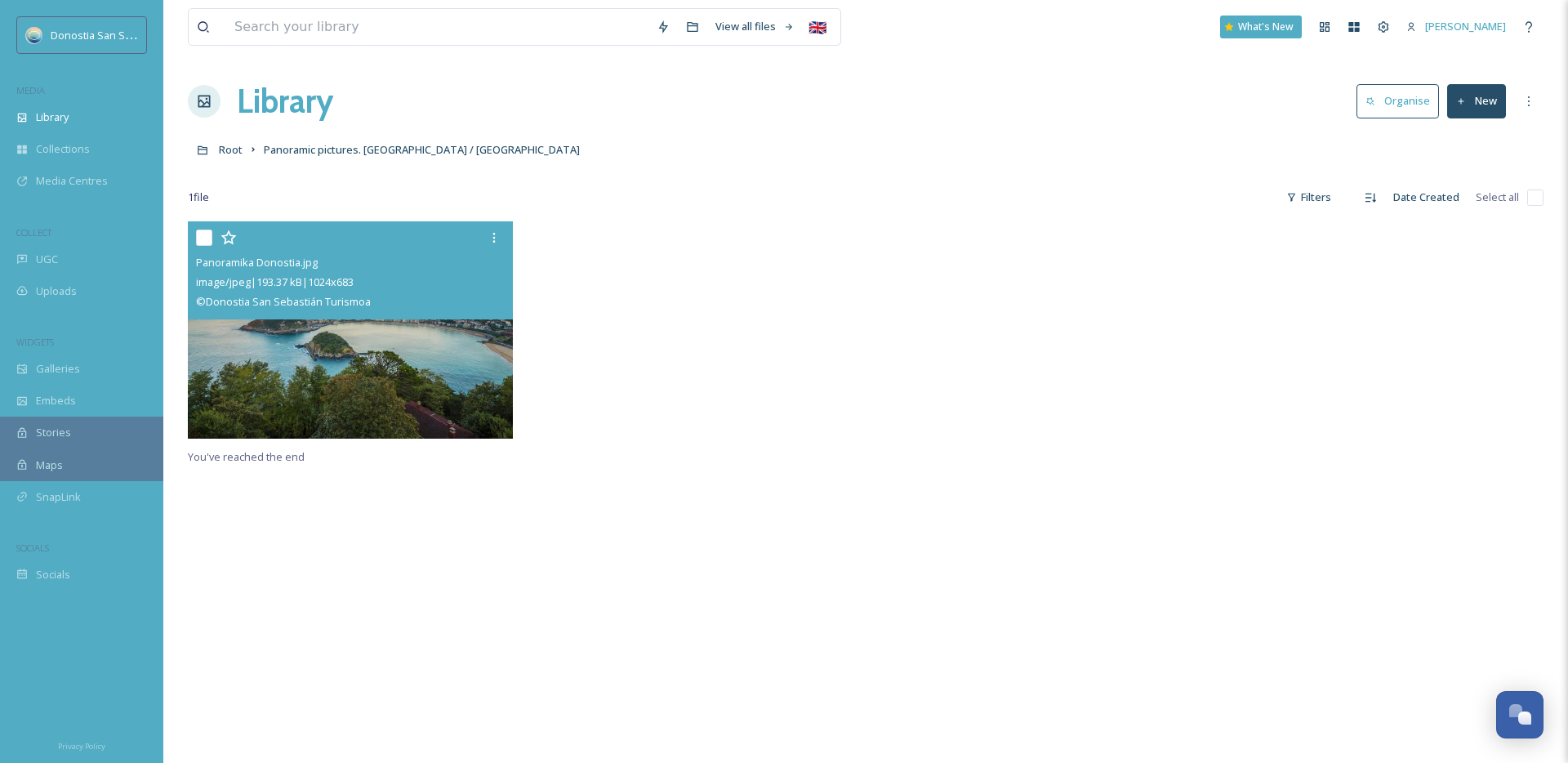
click at [379, 341] on img at bounding box center [351, 330] width 325 height 218
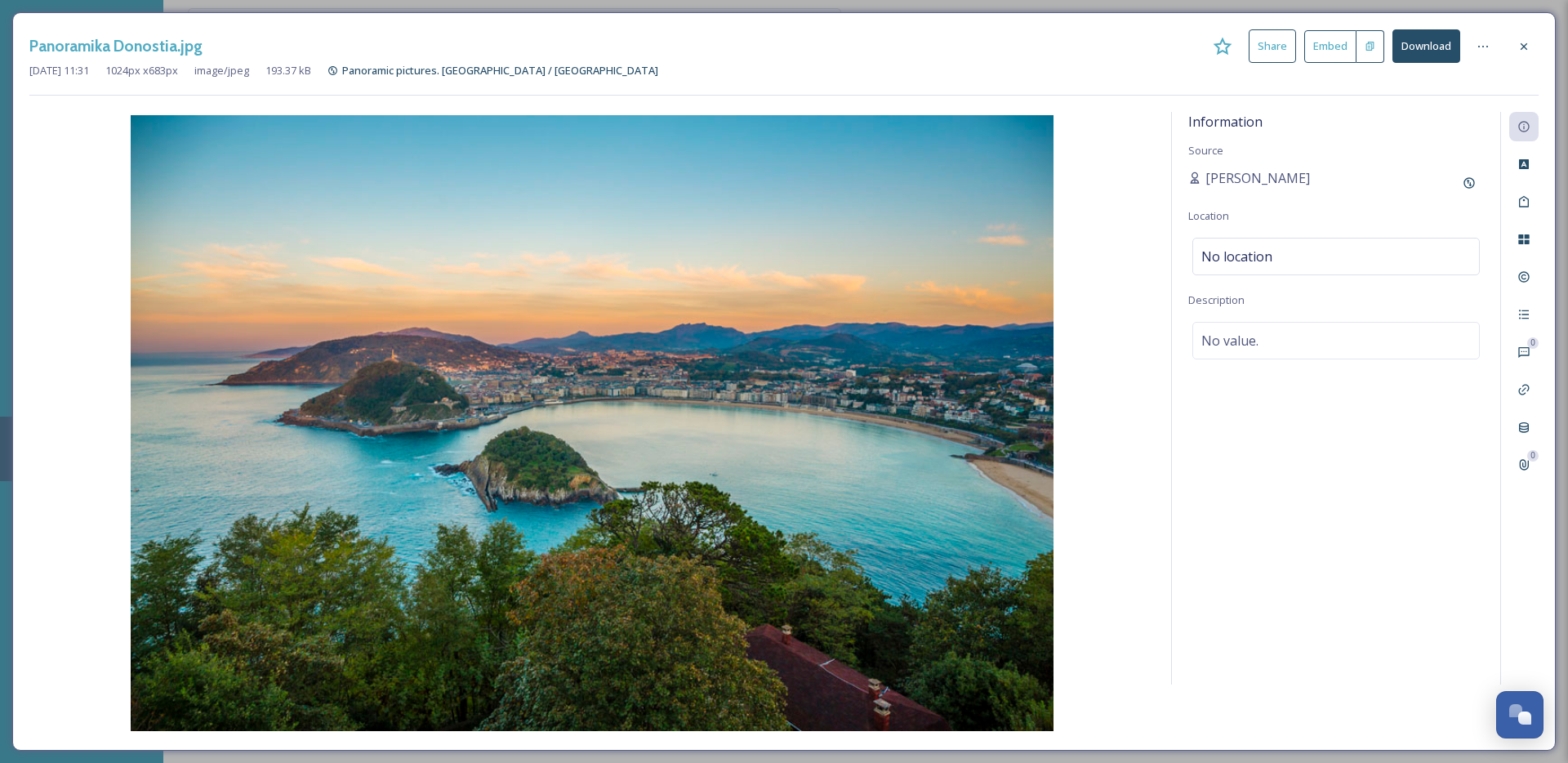
click at [1408, 50] on button "Download" at bounding box center [1426, 46] width 68 height 33
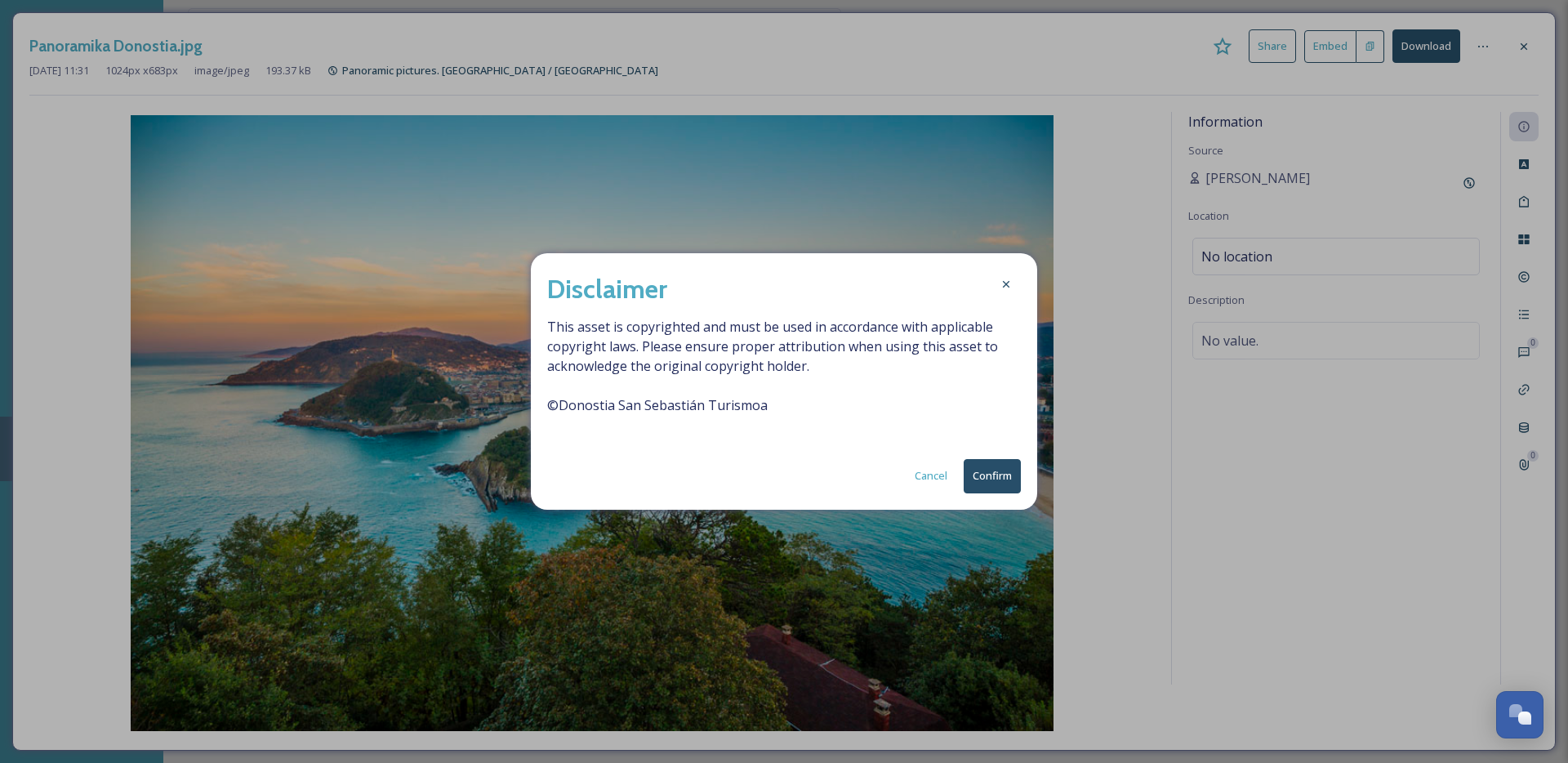
click at [993, 477] on button "Confirm" at bounding box center [992, 475] width 57 height 33
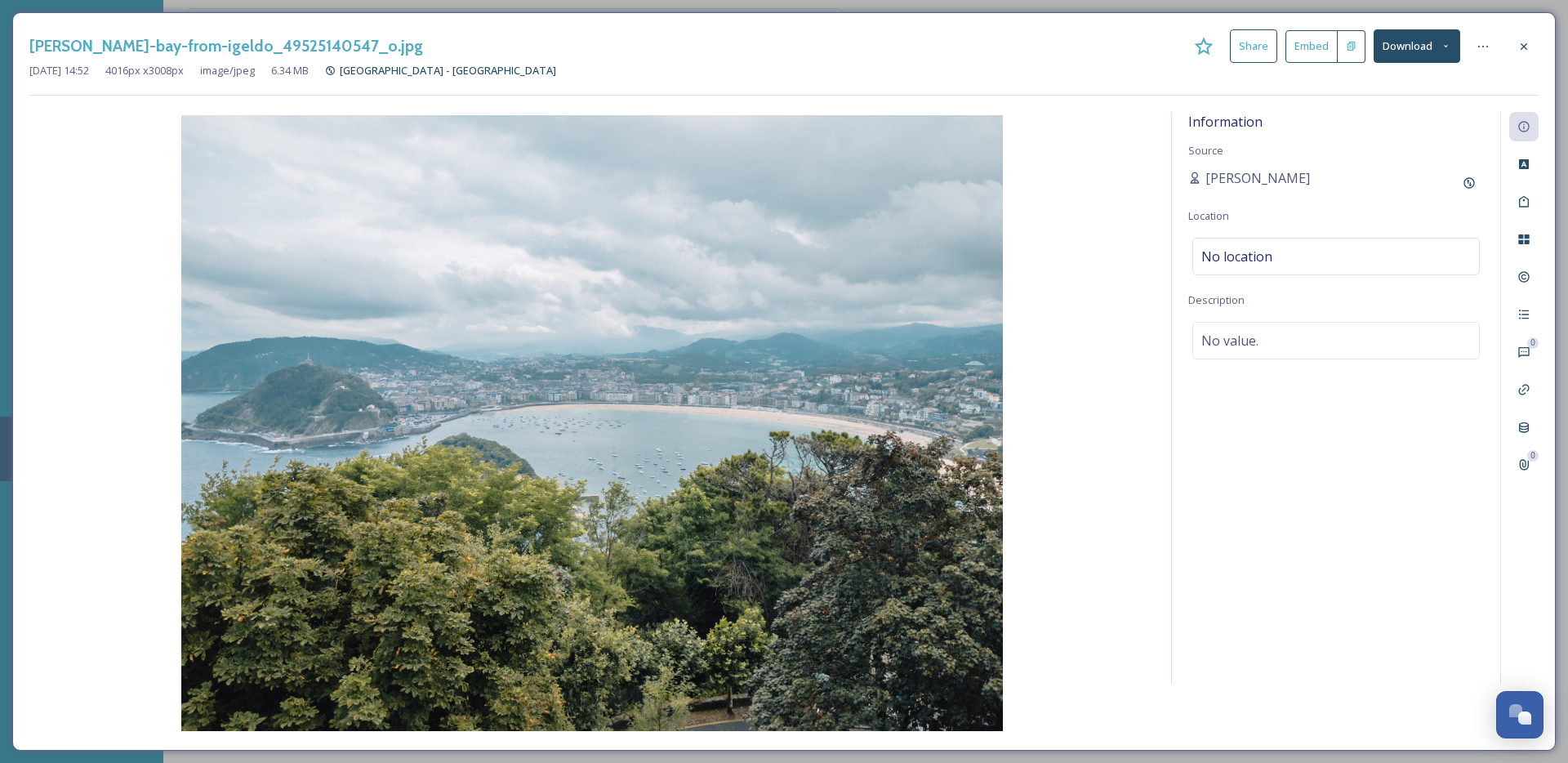
click at [1431, 46] on button "Download" at bounding box center [1417, 46] width 86 height 33
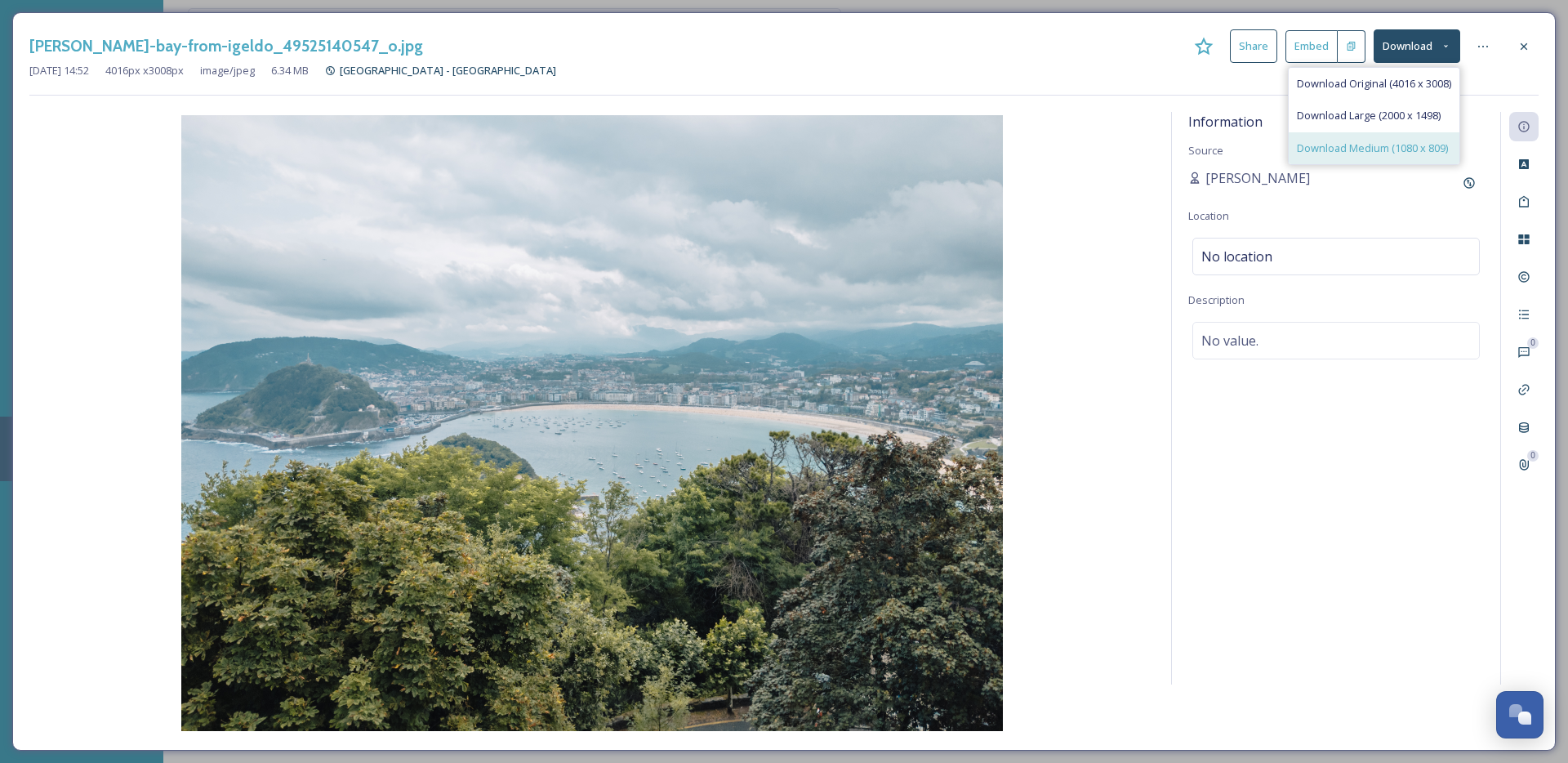
click at [1344, 148] on span "Download Medium (1080 x 809)" at bounding box center [1372, 148] width 151 height 16
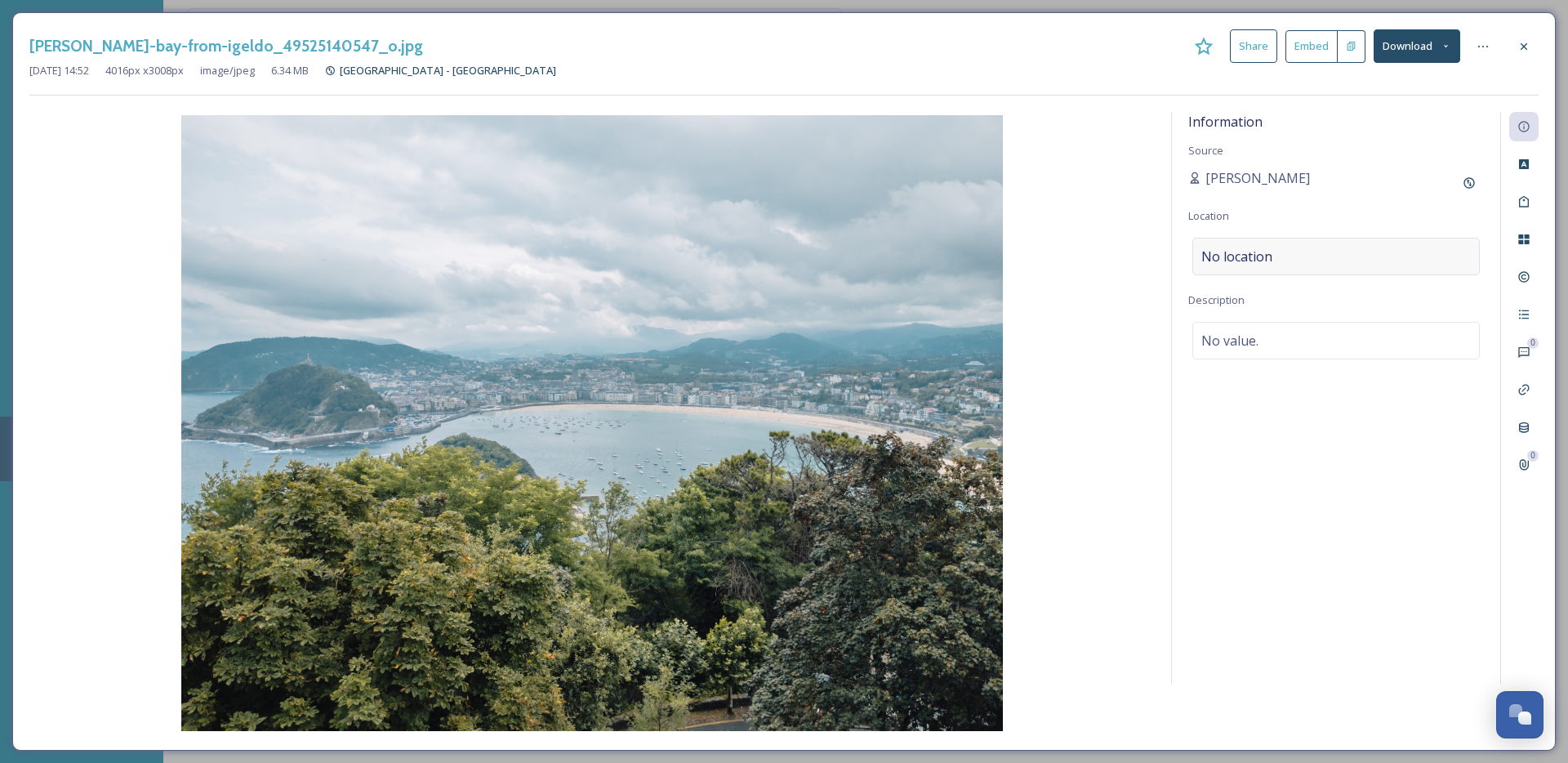
drag, startPoint x: 1278, startPoint y: 458, endPoint x: 1351, endPoint y: 241, distance: 228.9
click at [1424, 44] on button "Download" at bounding box center [1417, 46] width 86 height 33
click at [1367, 90] on span "Download Original (4016 x 3008)" at bounding box center [1373, 84] width 154 height 16
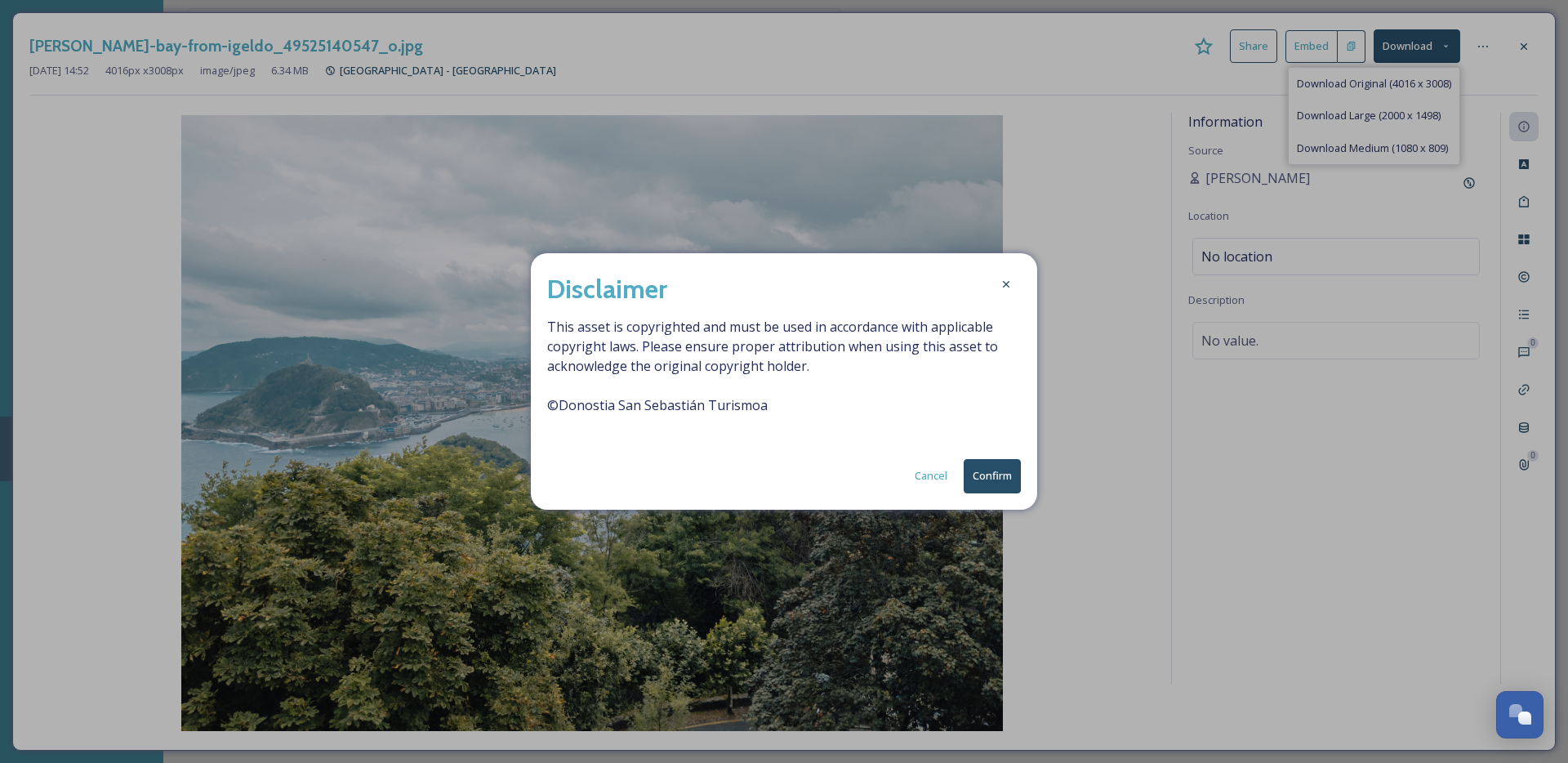
drag, startPoint x: 1006, startPoint y: 485, endPoint x: 1033, endPoint y: 473, distance: 29.5
click at [1006, 485] on button "Confirm" at bounding box center [992, 475] width 57 height 33
